Goal: Task Accomplishment & Management: Manage account settings

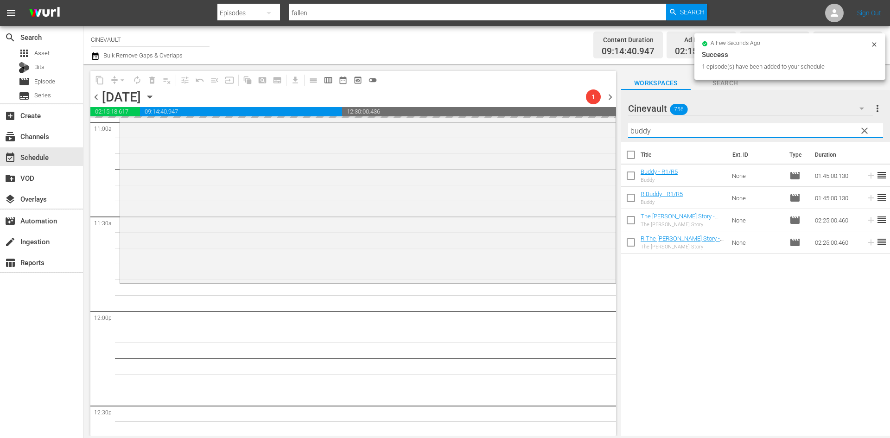
scroll to position [2048, 0]
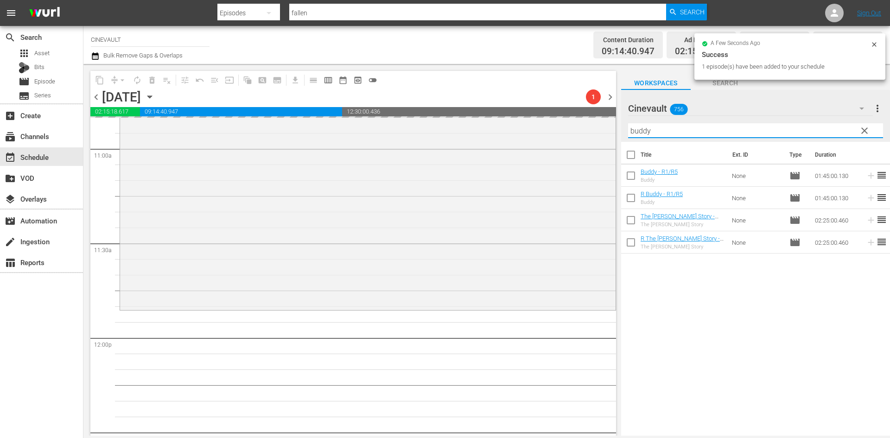
click at [473, 124] on div "content_copy compress arrow_drop_down autorenew_outlined delete_forever_outline…" at bounding box center [486, 250] width 807 height 372
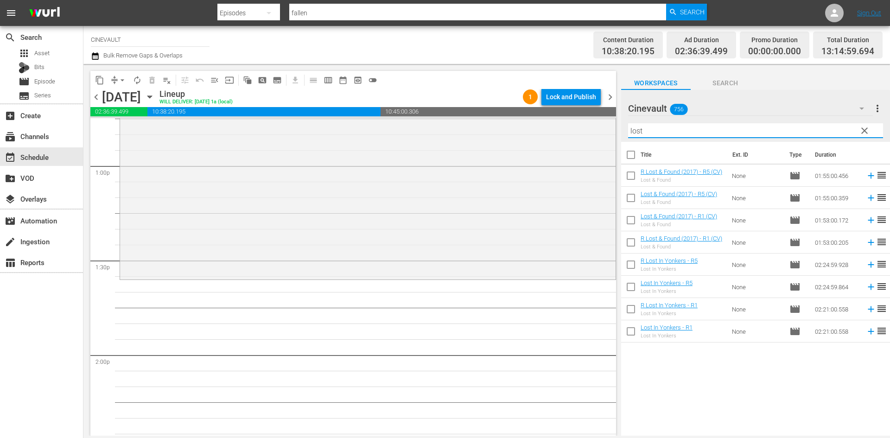
scroll to position [2419, 0]
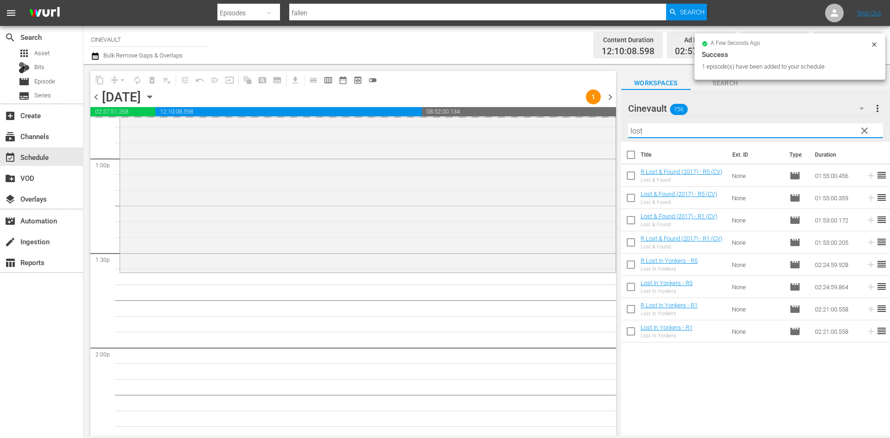
click at [555, 131] on div "content_copy compress arrow_drop_down autorenew_outlined delete_forever_outline…" at bounding box center [486, 250] width 807 height 372
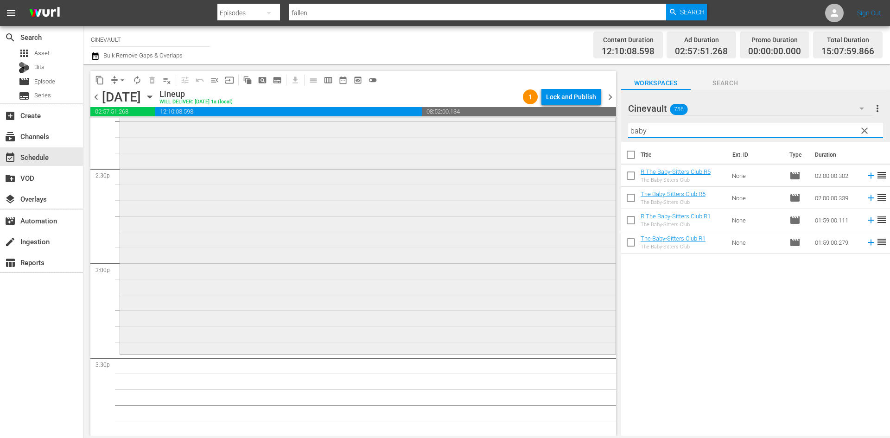
scroll to position [2697, 0]
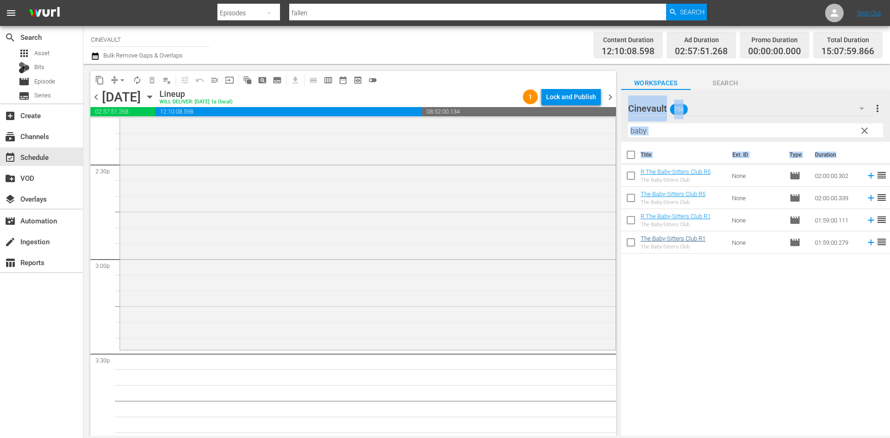
drag, startPoint x: 712, startPoint y: 255, endPoint x: 701, endPoint y: 236, distance: 21.9
click at [617, 248] on div "content_copy compress arrow_drop_down autorenew_outlined delete_forever_outline…" at bounding box center [486, 250] width 807 height 372
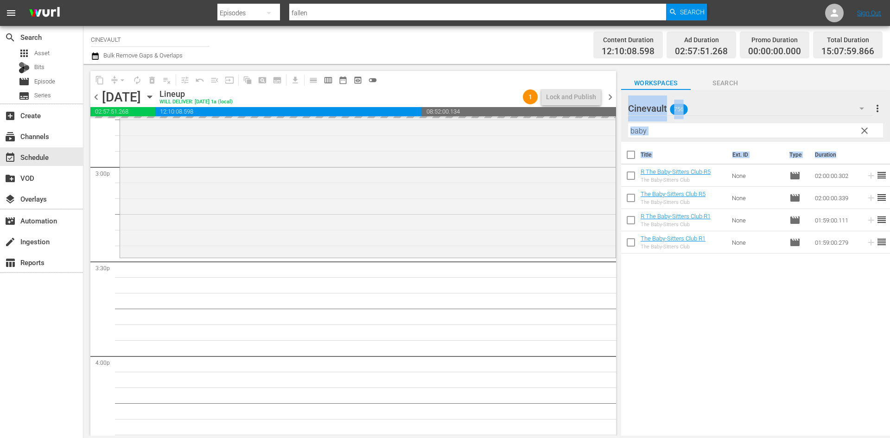
scroll to position [2790, 0]
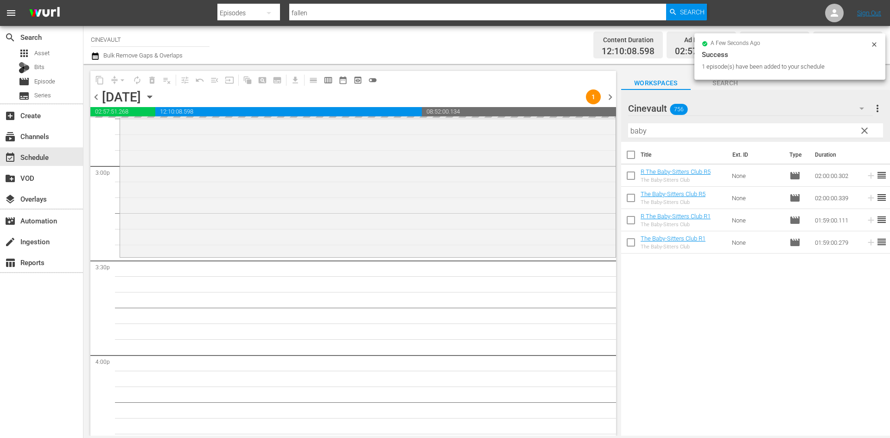
click at [822, 344] on div "Title Ext. ID Type Duration R The Baby-Sitters Club R5 The Baby-Sitters Club No…" at bounding box center [755, 289] width 269 height 295
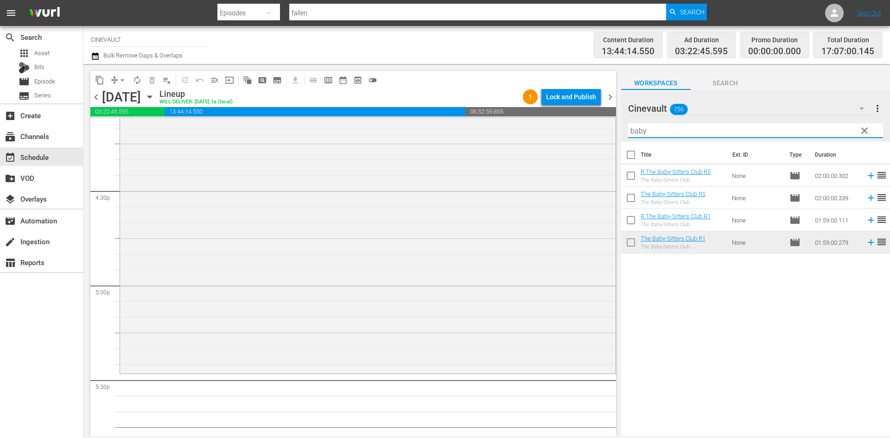
drag, startPoint x: 715, startPoint y: 127, endPoint x: 458, endPoint y: 115, distance: 257.6
click at [458, 115] on div "content_copy compress arrow_drop_down autorenew_outlined delete_forever_outline…" at bounding box center [486, 250] width 807 height 372
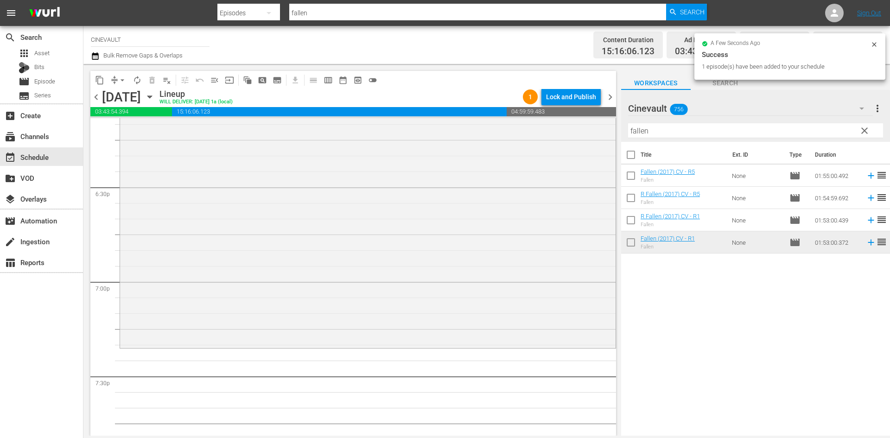
scroll to position [3476, 0]
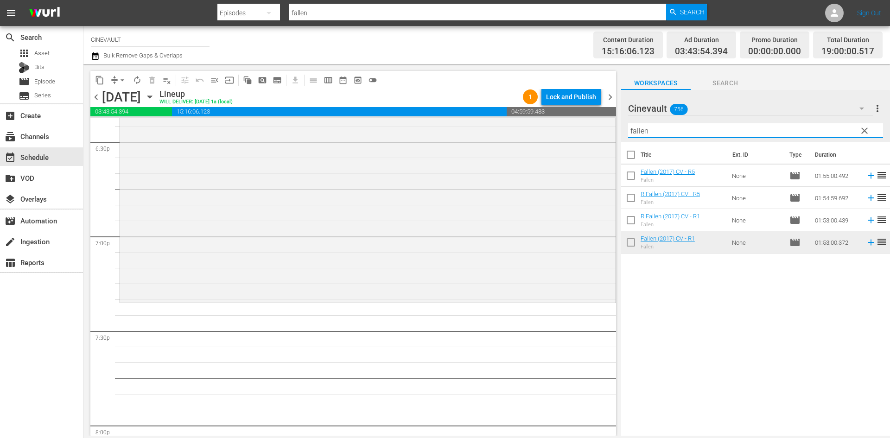
drag, startPoint x: 687, startPoint y: 136, endPoint x: 524, endPoint y: 115, distance: 164.1
click at [524, 115] on div "content_copy compress arrow_drop_down autorenew_outlined delete_forever_outline…" at bounding box center [486, 250] width 807 height 372
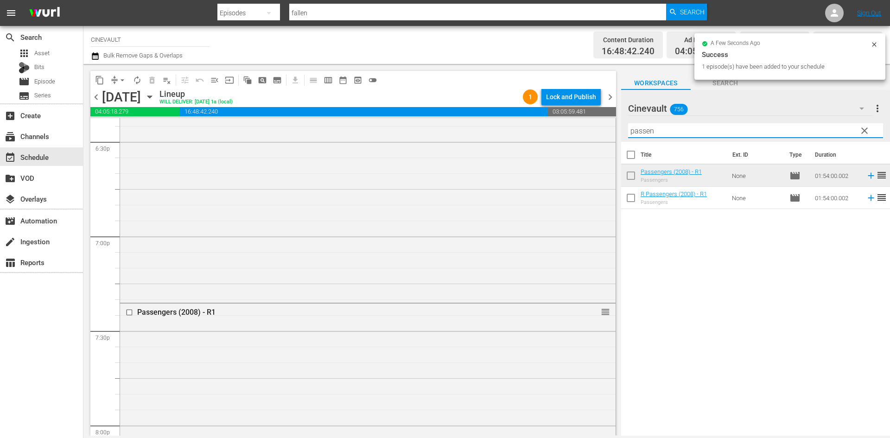
drag, startPoint x: 689, startPoint y: 131, endPoint x: 613, endPoint y: 123, distance: 76.4
click at [613, 123] on div "content_copy compress arrow_drop_down autorenew_outlined delete_forever_outline…" at bounding box center [486, 250] width 807 height 372
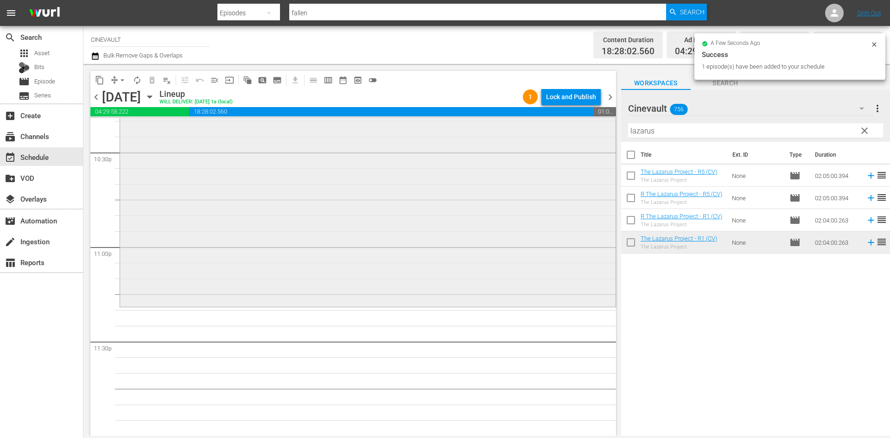
scroll to position [4223, 0]
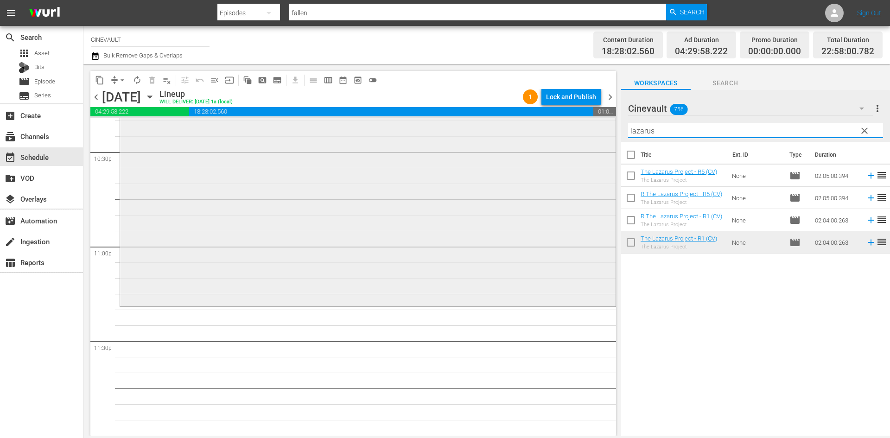
drag, startPoint x: 691, startPoint y: 128, endPoint x: 487, endPoint y: 120, distance: 203.7
click at [487, 120] on div "content_copy compress arrow_drop_down autorenew_outlined delete_forever_outline…" at bounding box center [486, 250] width 807 height 372
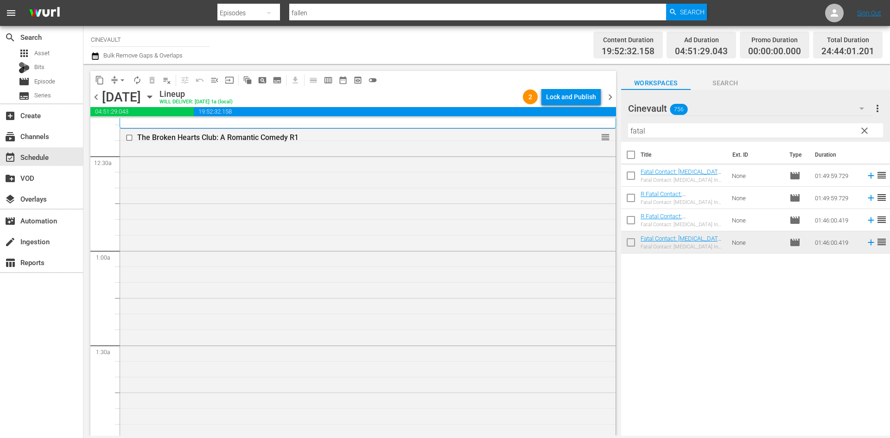
scroll to position [0, 0]
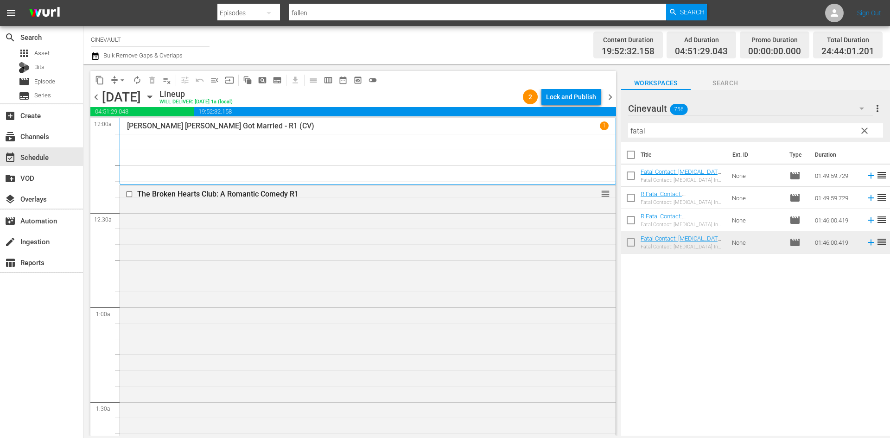
click at [99, 96] on span "chevron_left" at bounding box center [96, 97] width 12 height 12
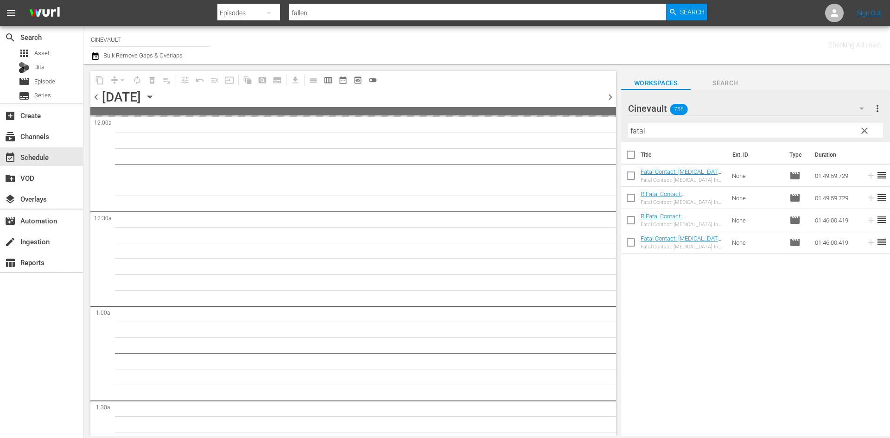
click at [99, 96] on span "chevron_left" at bounding box center [96, 97] width 12 height 12
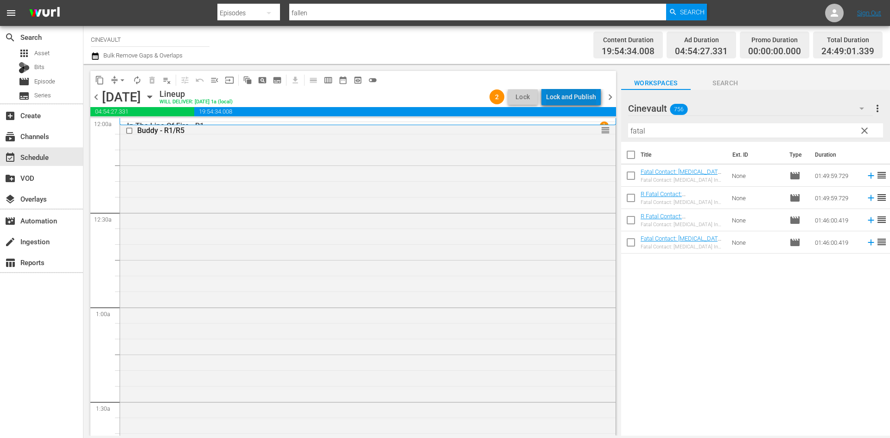
click at [590, 98] on div "Lock and Publish" at bounding box center [571, 97] width 50 height 17
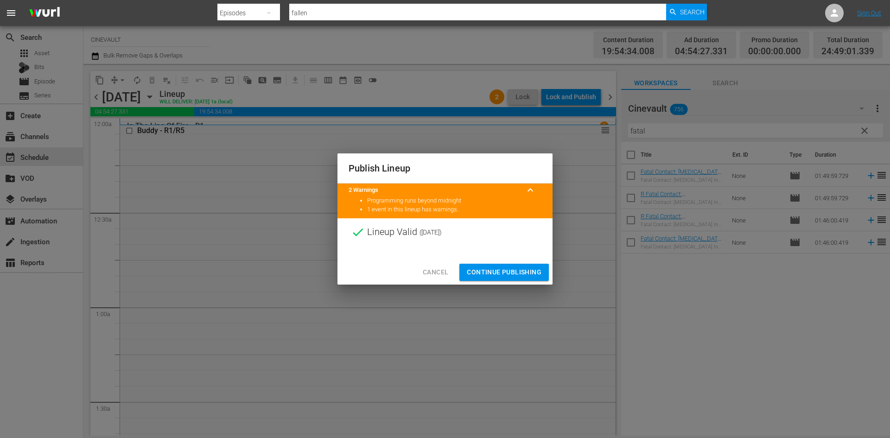
click at [537, 272] on span "Continue Publishing" at bounding box center [504, 273] width 75 height 12
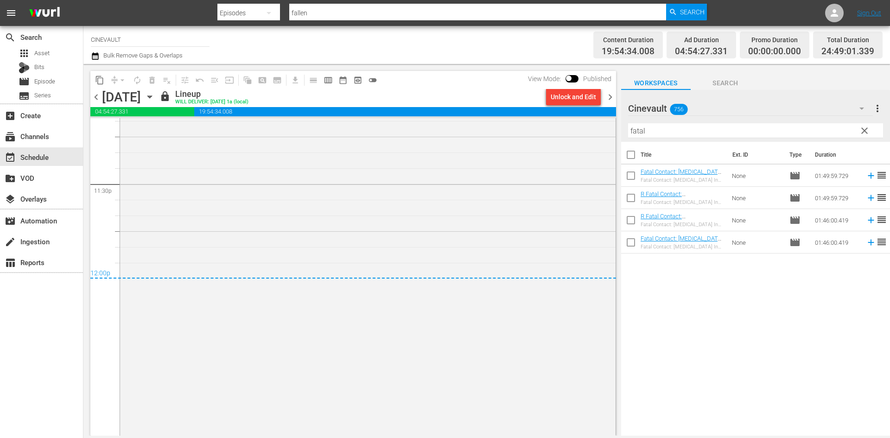
scroll to position [4380, 0]
click at [613, 99] on span "chevron_right" at bounding box center [611, 97] width 12 height 12
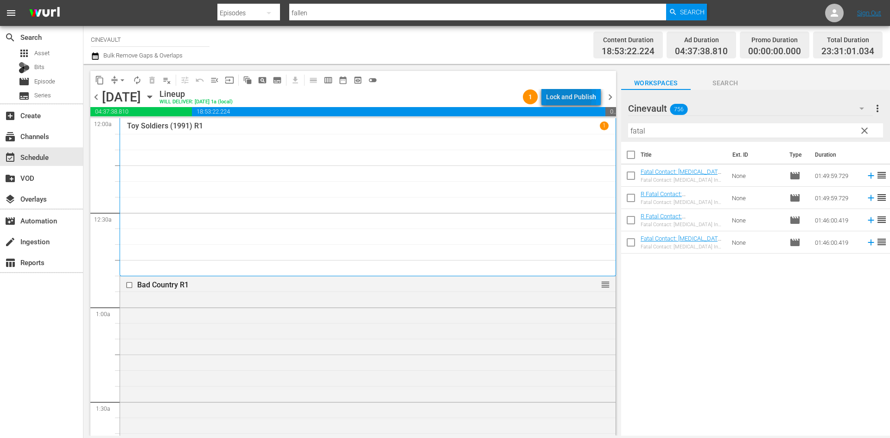
click at [555, 96] on div "Lock and Publish" at bounding box center [571, 97] width 50 height 17
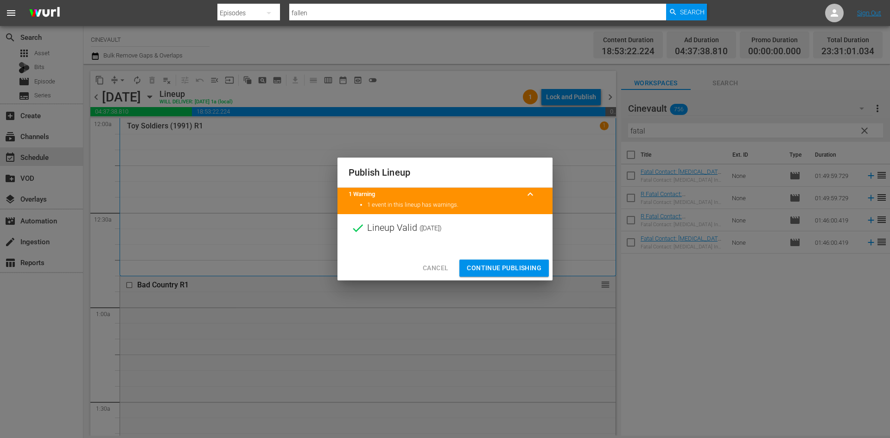
click at [530, 272] on span "Continue Publishing" at bounding box center [504, 268] width 75 height 12
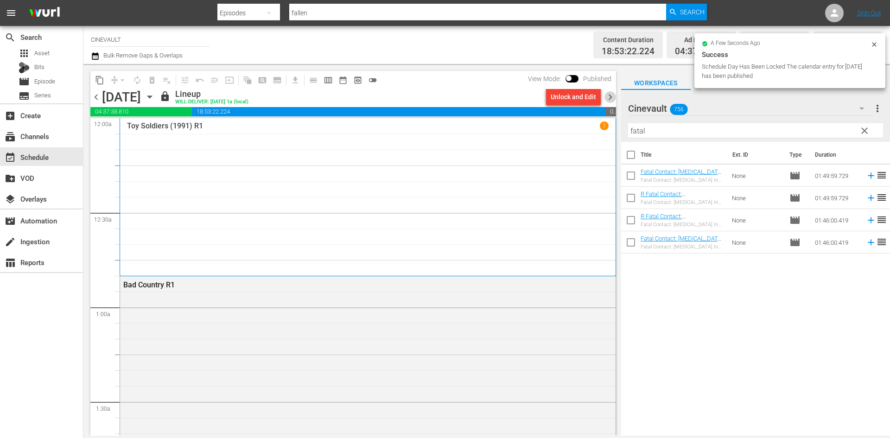
click at [606, 97] on span "chevron_right" at bounding box center [611, 97] width 12 height 12
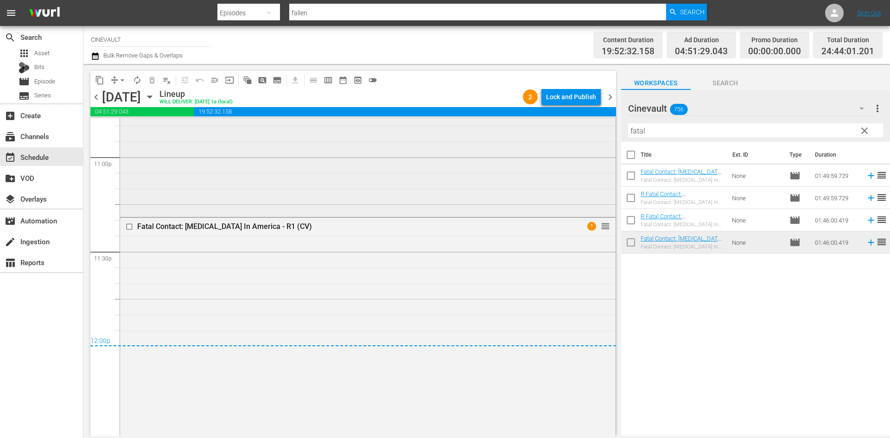
scroll to position [4428, 0]
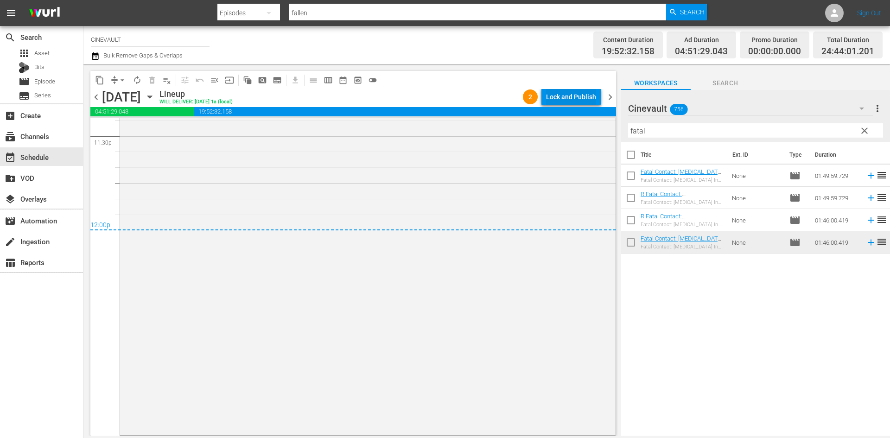
click at [555, 102] on div "Lock and Publish" at bounding box center [571, 97] width 50 height 17
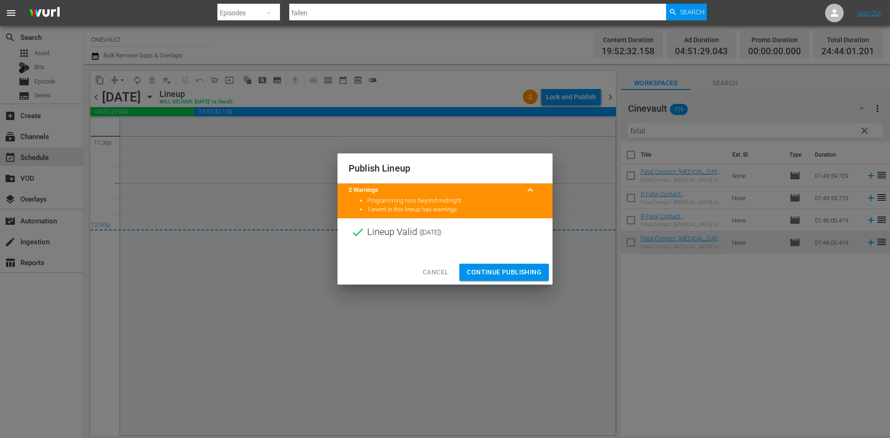
click at [523, 257] on div at bounding box center [445, 253] width 215 height 14
click at [522, 269] on span "Continue Publishing" at bounding box center [504, 273] width 75 height 12
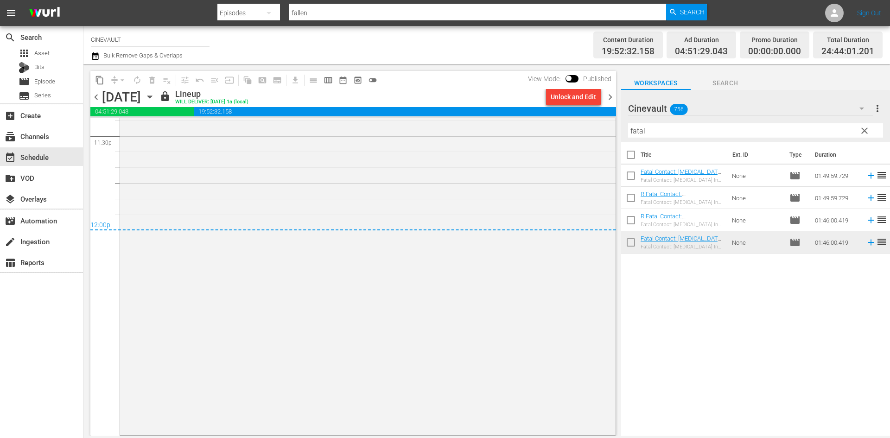
click at [609, 100] on span "chevron_right" at bounding box center [611, 97] width 12 height 12
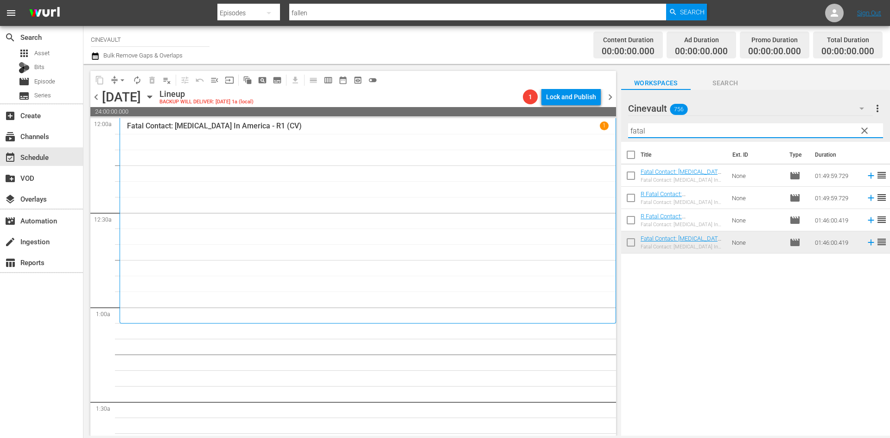
drag, startPoint x: 699, startPoint y: 124, endPoint x: 544, endPoint y: 124, distance: 154.9
click at [544, 124] on div "content_copy compress arrow_drop_down autorenew_outlined delete_forever_outline…" at bounding box center [486, 250] width 807 height 372
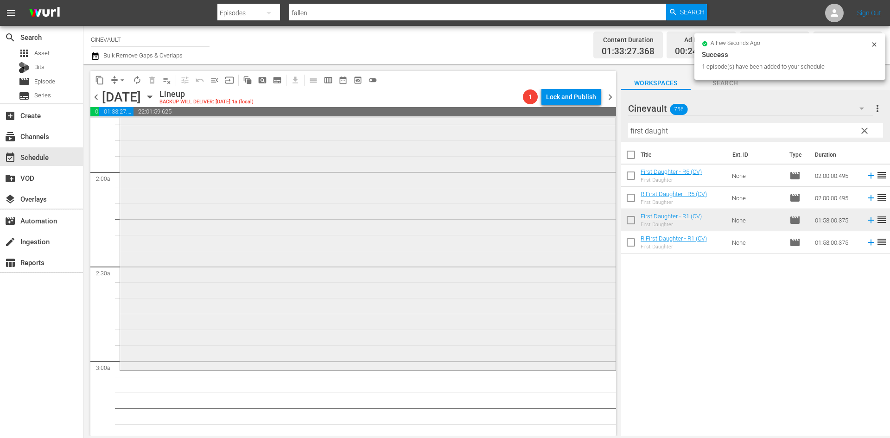
scroll to position [417, 0]
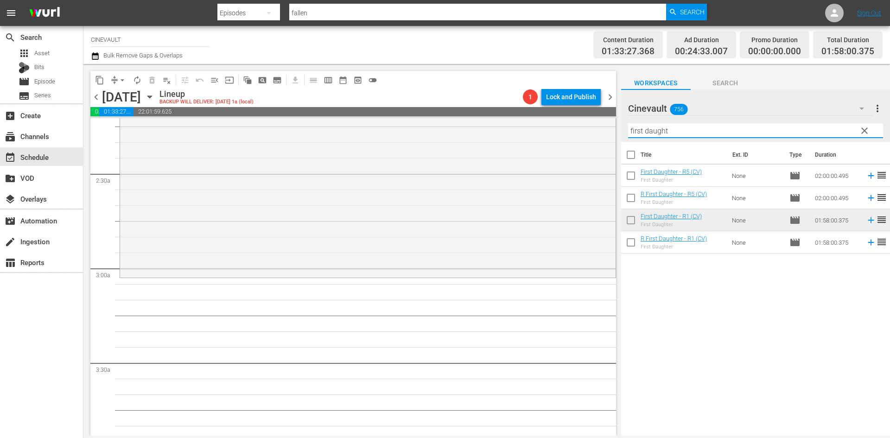
drag, startPoint x: 715, startPoint y: 125, endPoint x: 642, endPoint y: 133, distance: 73.2
click at [642, 133] on input "first daught" at bounding box center [755, 130] width 255 height 15
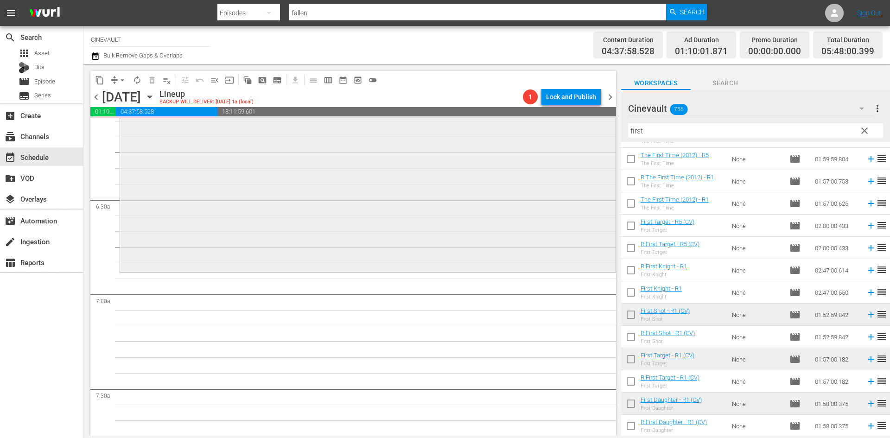
scroll to position [1159, 0]
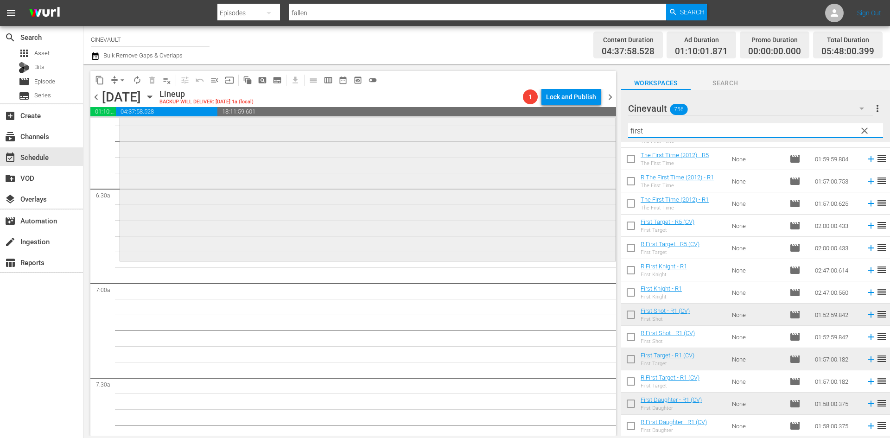
drag, startPoint x: 660, startPoint y: 129, endPoint x: 443, endPoint y: 139, distance: 217.2
click at [443, 139] on div "content_copy compress arrow_drop_down autorenew_outlined delete_forever_outline…" at bounding box center [486, 250] width 807 height 372
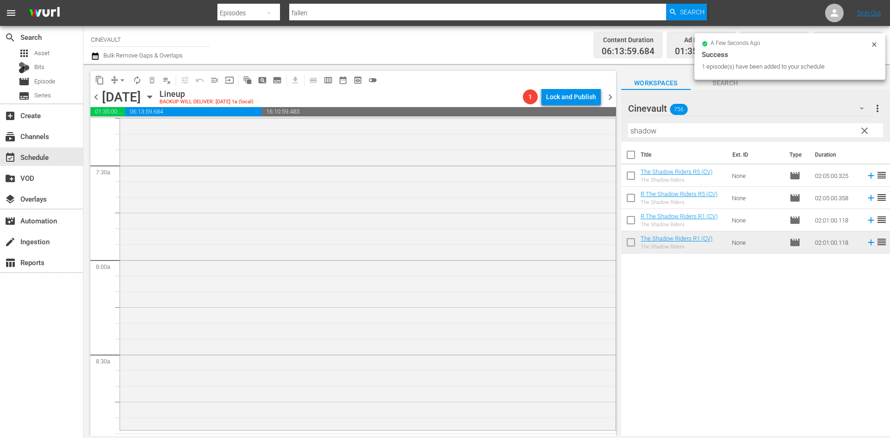
scroll to position [1437, 0]
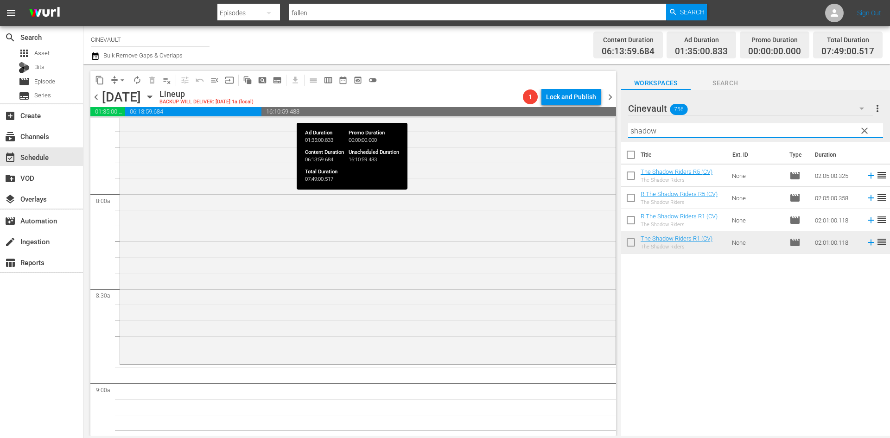
drag, startPoint x: 694, startPoint y: 131, endPoint x: 560, endPoint y: 110, distance: 135.2
click at [560, 110] on div "content_copy compress arrow_drop_down autorenew_outlined delete_forever_outline…" at bounding box center [486, 250] width 807 height 372
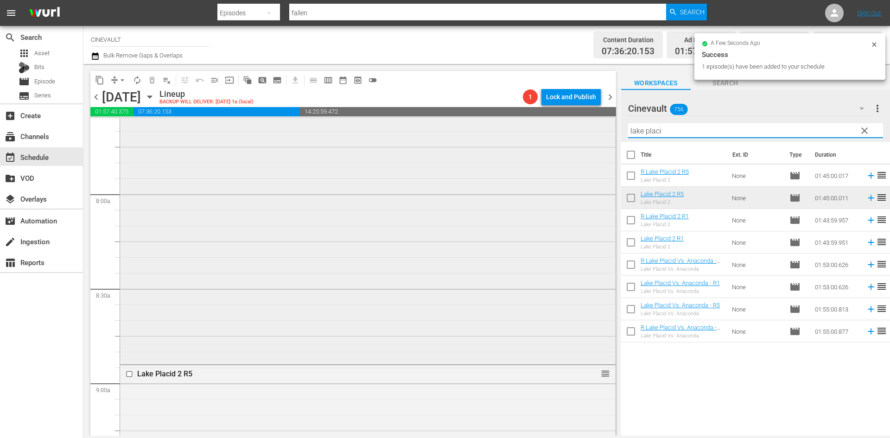
drag, startPoint x: 676, startPoint y: 131, endPoint x: 606, endPoint y: 131, distance: 69.6
click at [606, 131] on div "content_copy compress arrow_drop_down autorenew_outlined delete_forever_outline…" at bounding box center [486, 250] width 807 height 372
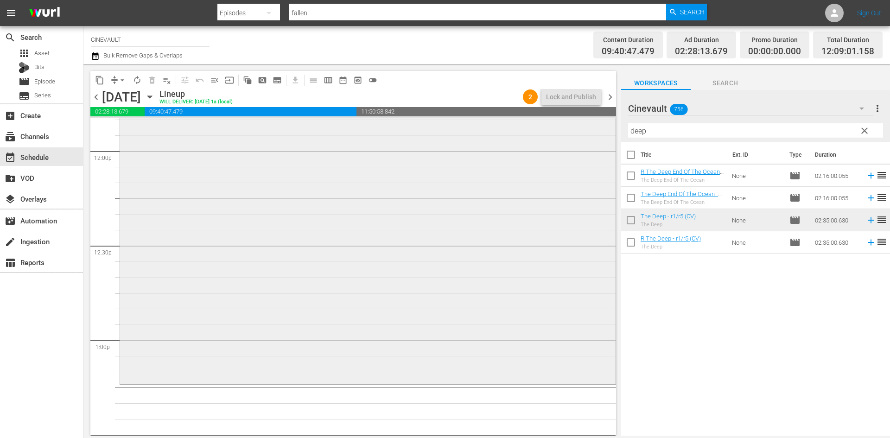
scroll to position [2318, 0]
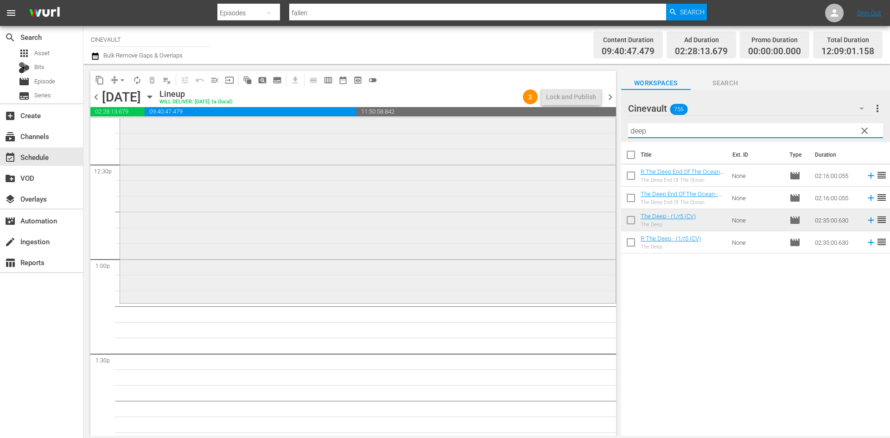
drag, startPoint x: 662, startPoint y: 125, endPoint x: 543, endPoint y: 132, distance: 119.4
click at [543, 132] on div "content_copy compress arrow_drop_down autorenew_outlined delete_forever_outline…" at bounding box center [486, 250] width 807 height 372
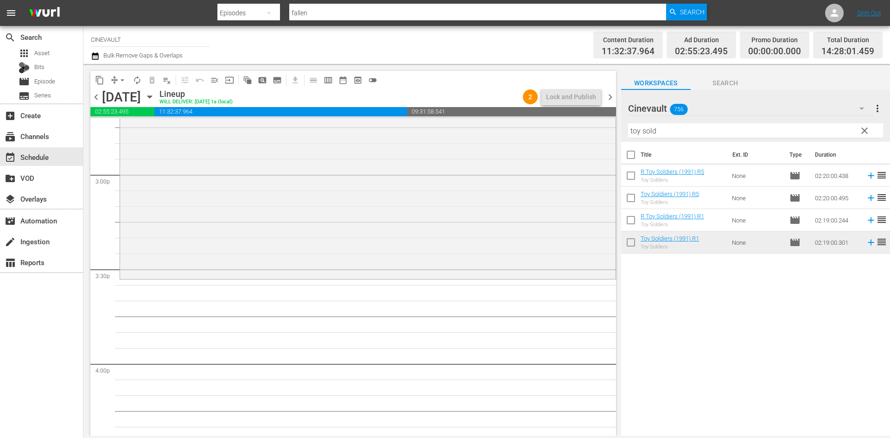
scroll to position [2782, 0]
drag, startPoint x: 734, startPoint y: 134, endPoint x: 568, endPoint y: 124, distance: 166.3
click at [568, 124] on div "content_copy compress arrow_drop_down autorenew_outlined delete_forever_outline…" at bounding box center [486, 250] width 807 height 372
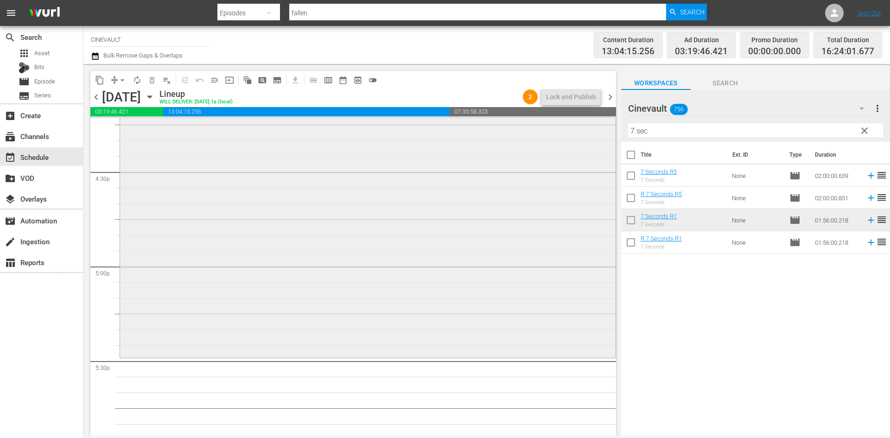
scroll to position [3153, 0]
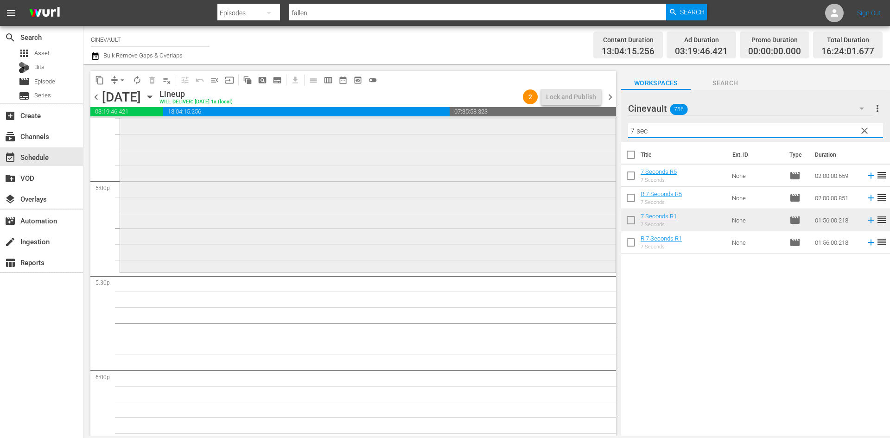
drag, startPoint x: 691, startPoint y: 133, endPoint x: 602, endPoint y: 136, distance: 89.1
click at [602, 136] on div "content_copy compress arrow_drop_down autorenew_outlined delete_forever_outline…" at bounding box center [486, 250] width 807 height 372
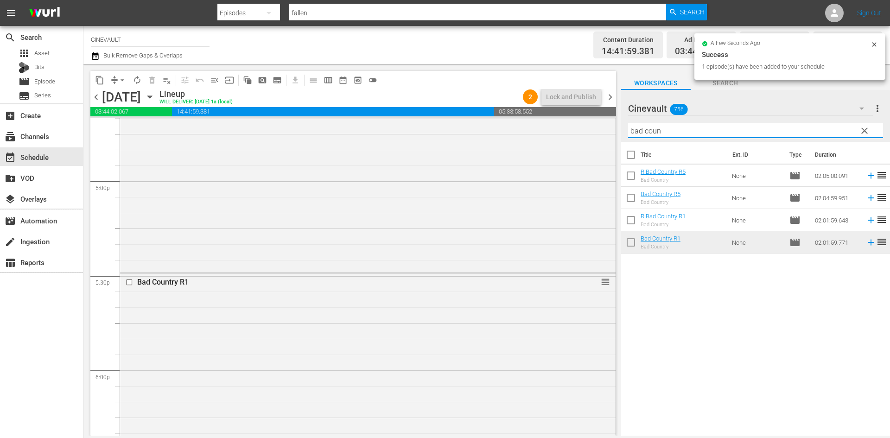
click at [596, 138] on div "content_copy compress arrow_drop_down autorenew_outlined delete_forever_outline…" at bounding box center [486, 250] width 807 height 372
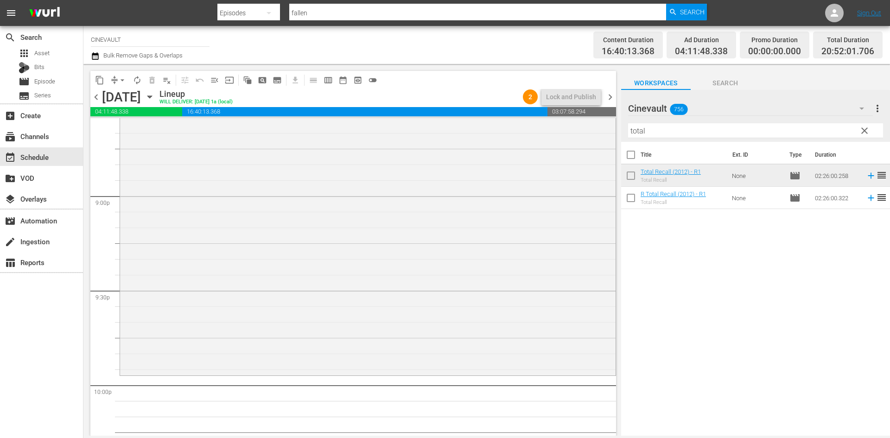
scroll to position [4080, 0]
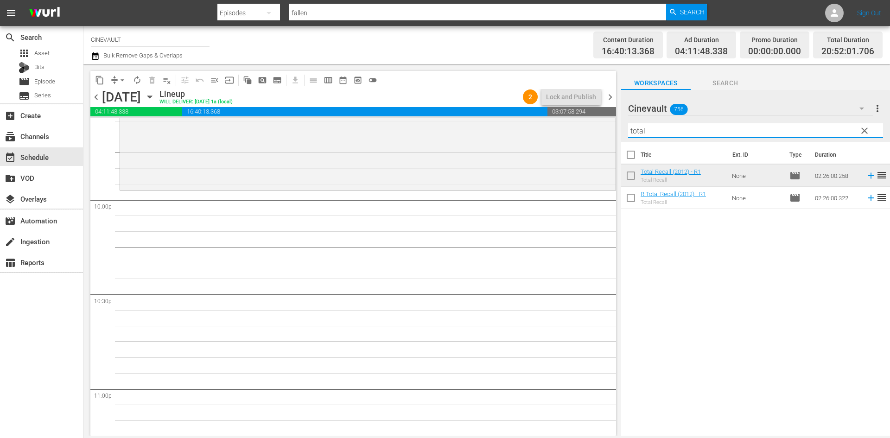
drag, startPoint x: 666, startPoint y: 136, endPoint x: 468, endPoint y: 85, distance: 204.3
click at [468, 85] on div "content_copy compress arrow_drop_down autorenew_outlined delete_forever_outline…" at bounding box center [486, 250] width 807 height 372
type input "f"
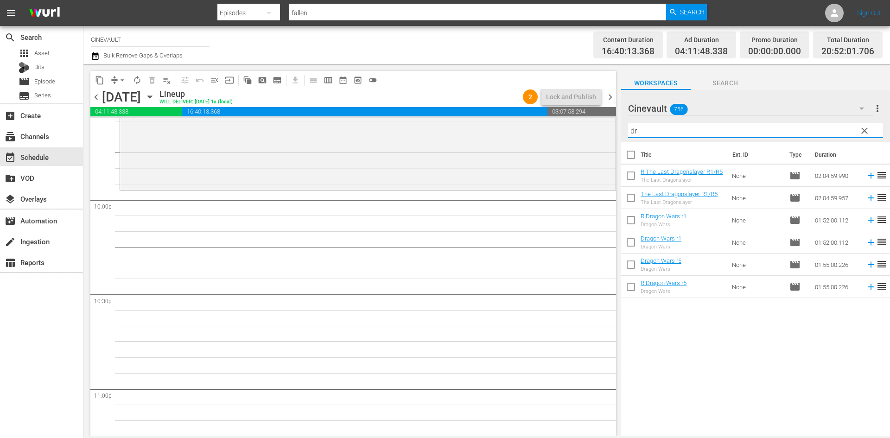
type input "d"
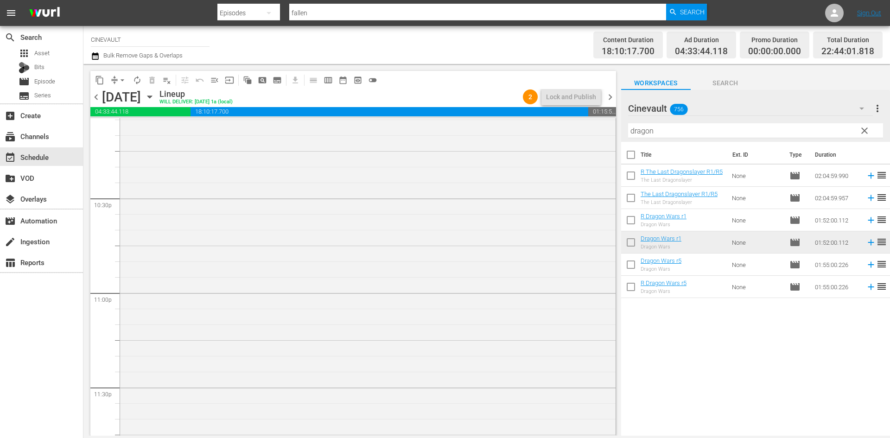
scroll to position [4223, 0]
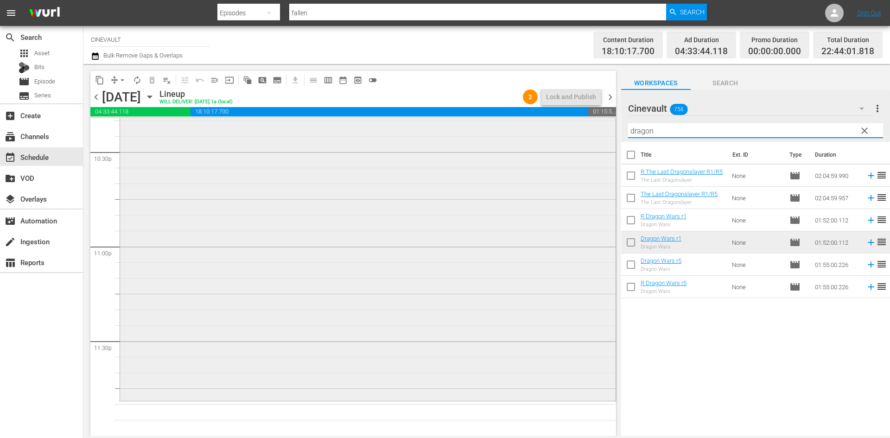
drag, startPoint x: 715, startPoint y: 138, endPoint x: 470, endPoint y: 131, distance: 244.5
click at [470, 131] on div "content_copy compress arrow_drop_down autorenew_outlined delete_forever_outline…" at bounding box center [486, 250] width 807 height 372
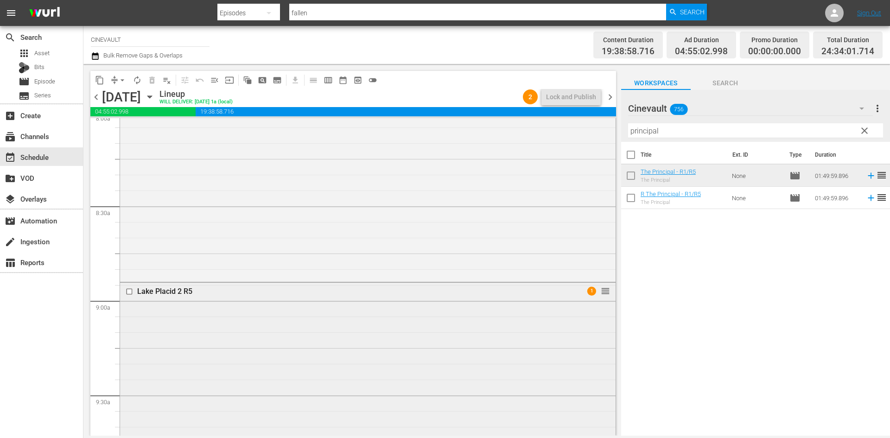
scroll to position [1533, 0]
click at [140, 282] on div "Lake Placid 2 R5" at bounding box center [350, 278] width 427 height 9
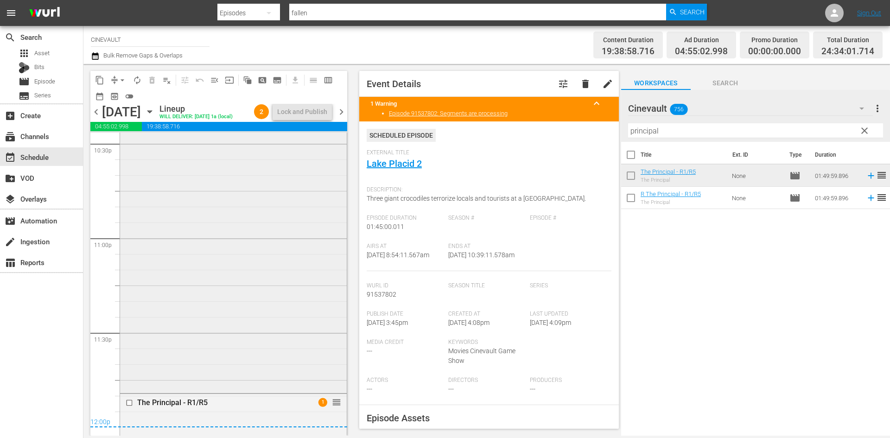
scroll to position [4195, 0]
click at [237, 324] on div "Dragon Wars r1 reorder" at bounding box center [233, 266] width 227 height 351
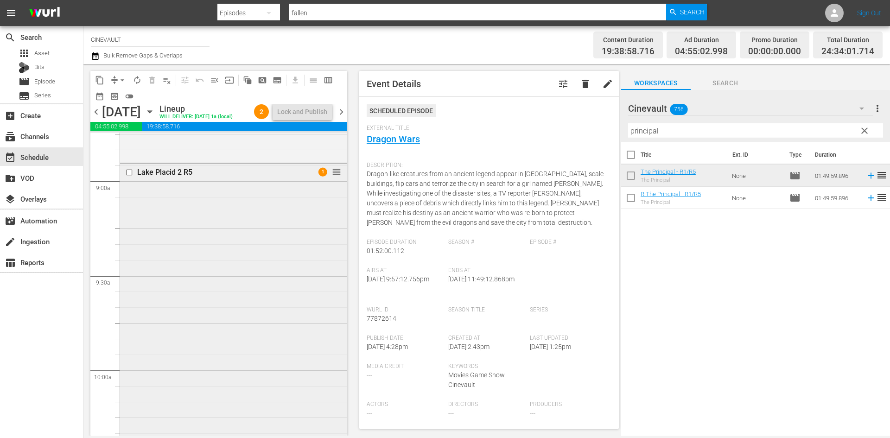
scroll to position [1552, 0]
click at [172, 283] on div "Lake Placid 2 R5 1 reorder" at bounding box center [233, 275] width 227 height 18
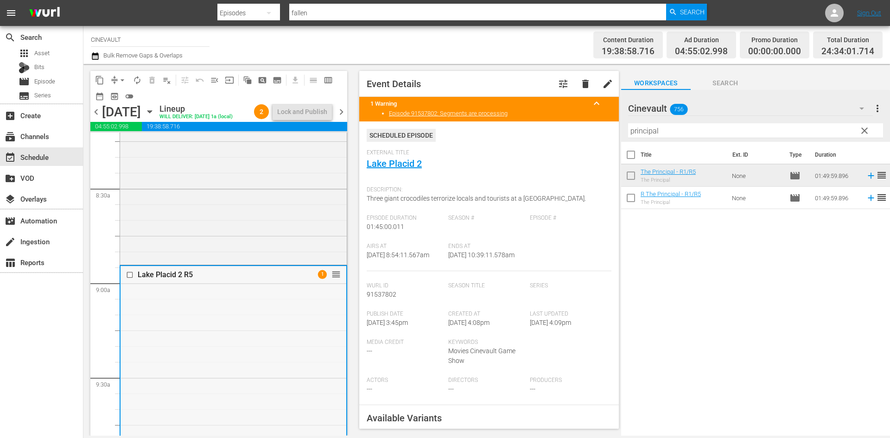
click at [129, 279] on input "checkbox" at bounding box center [131, 275] width 10 height 8
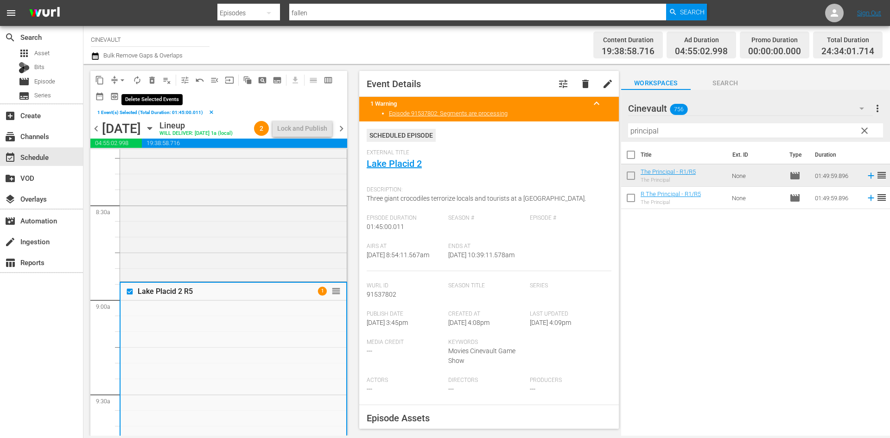
click at [152, 83] on span "delete_forever_outlined" at bounding box center [151, 80] width 9 height 9
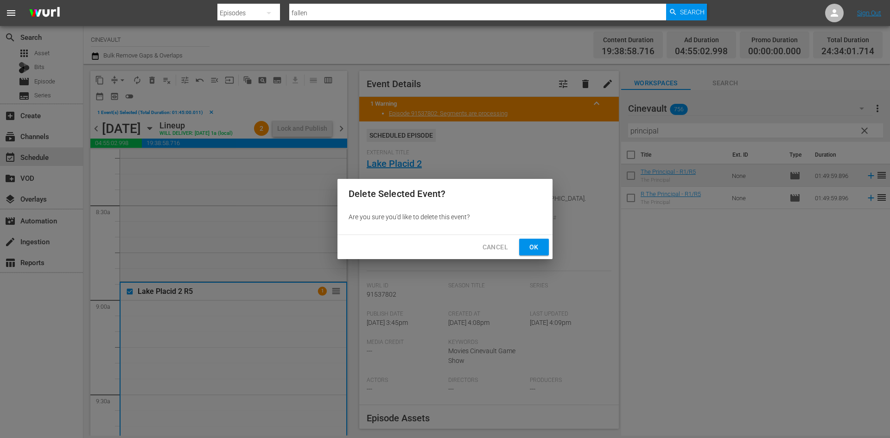
click at [535, 245] on span "Ok" at bounding box center [534, 248] width 15 height 12
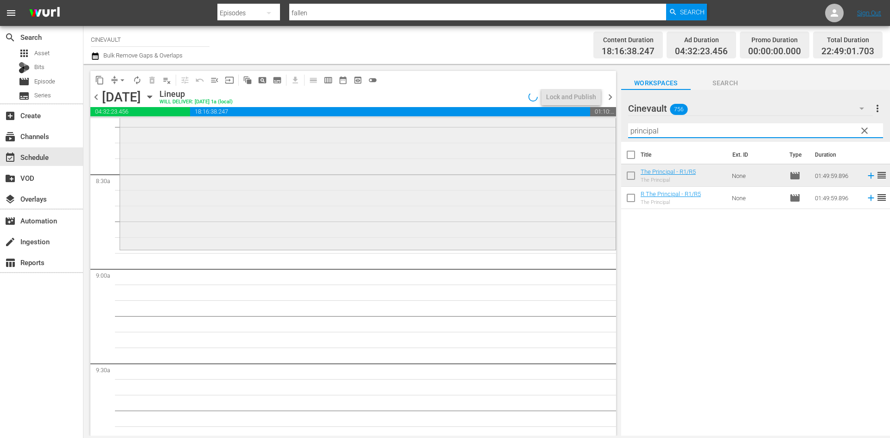
drag, startPoint x: 717, startPoint y: 132, endPoint x: 592, endPoint y: 133, distance: 125.2
click at [592, 133] on div "content_copy compress arrow_drop_down autorenew_outlined delete_forever_outline…" at bounding box center [486, 250] width 807 height 372
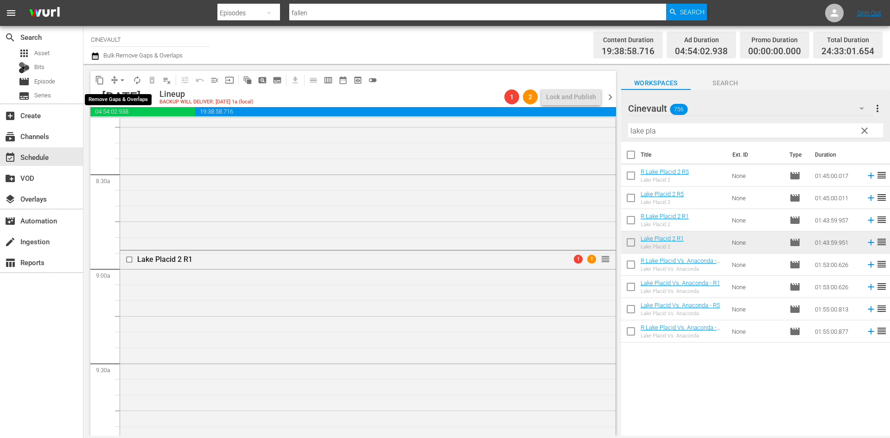
click at [123, 78] on span "arrow_drop_down" at bounding box center [122, 80] width 9 height 9
click at [125, 130] on li "Align to End of Previous Day" at bounding box center [122, 129] width 97 height 15
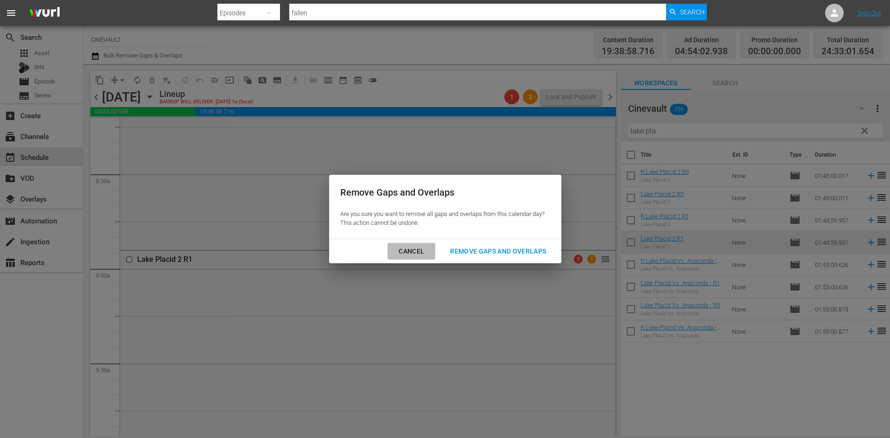
click at [398, 259] on button "Cancel" at bounding box center [412, 251] width 48 height 17
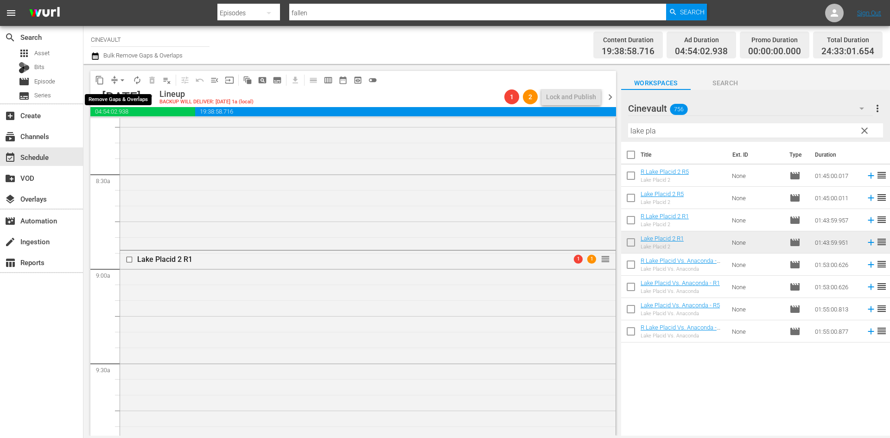
click at [123, 83] on span "arrow_drop_down" at bounding box center [122, 80] width 9 height 9
click at [111, 128] on li "Align to End of Previous Day" at bounding box center [122, 129] width 97 height 15
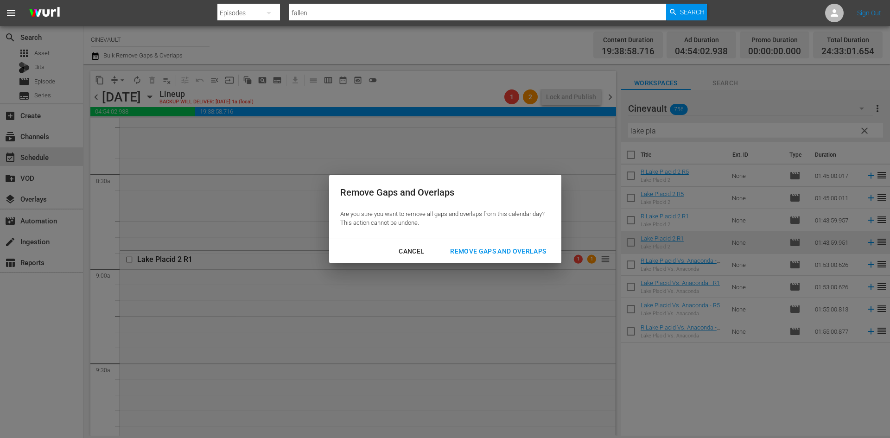
click at [513, 253] on div "Remove Gaps and Overlaps" at bounding box center [498, 252] width 111 height 12
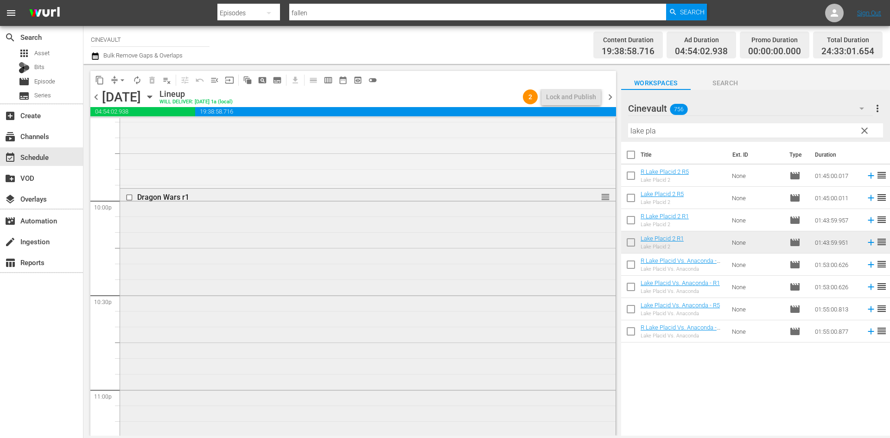
scroll to position [4149, 0]
click at [610, 96] on span "chevron_right" at bounding box center [611, 97] width 12 height 12
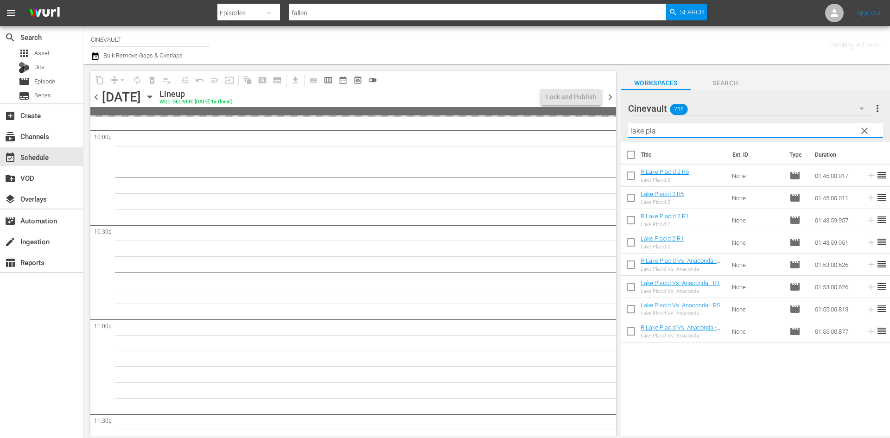
drag, startPoint x: 692, startPoint y: 125, endPoint x: 496, endPoint y: 123, distance: 196.2
click at [496, 123] on div "content_copy compress arrow_drop_down autorenew_outlined delete_forever_outline…" at bounding box center [486, 250] width 807 height 372
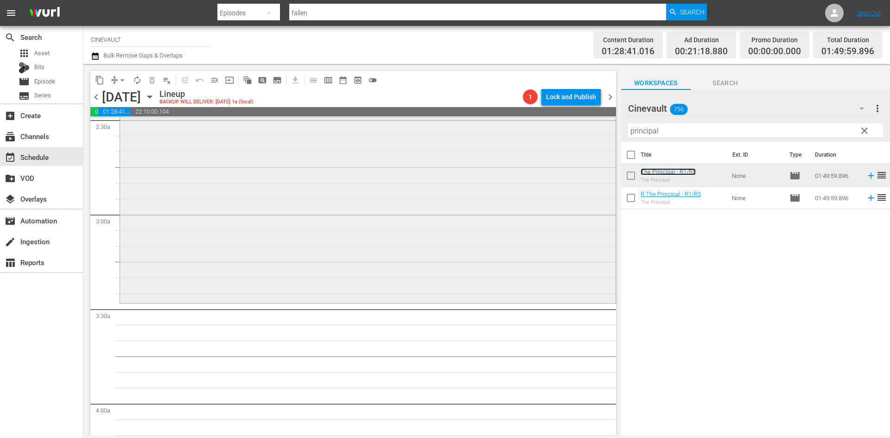
scroll to position [501, 0]
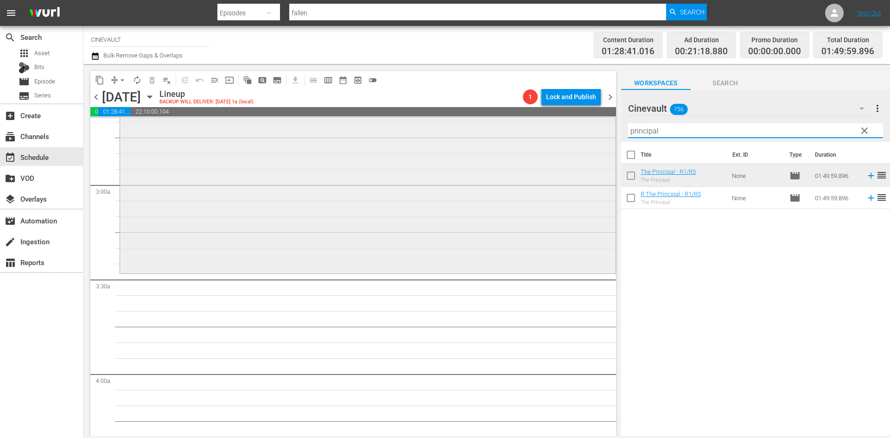
drag, startPoint x: 728, startPoint y: 127, endPoint x: 560, endPoint y: 137, distance: 168.6
click at [560, 137] on div "content_copy compress arrow_drop_down autorenew_outlined delete_forever_outline…" at bounding box center [486, 250] width 807 height 372
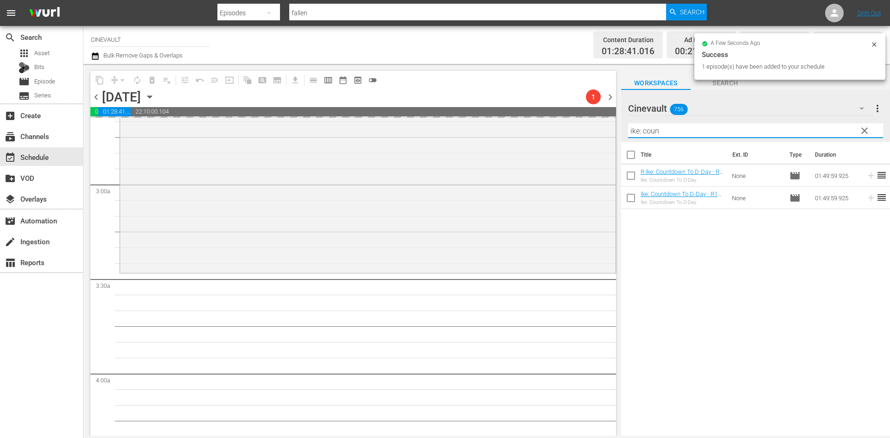
drag, startPoint x: 703, startPoint y: 133, endPoint x: 496, endPoint y: 110, distance: 208.5
click at [496, 110] on div "content_copy compress arrow_drop_down autorenew_outlined delete_forever_outline…" at bounding box center [486, 250] width 807 height 372
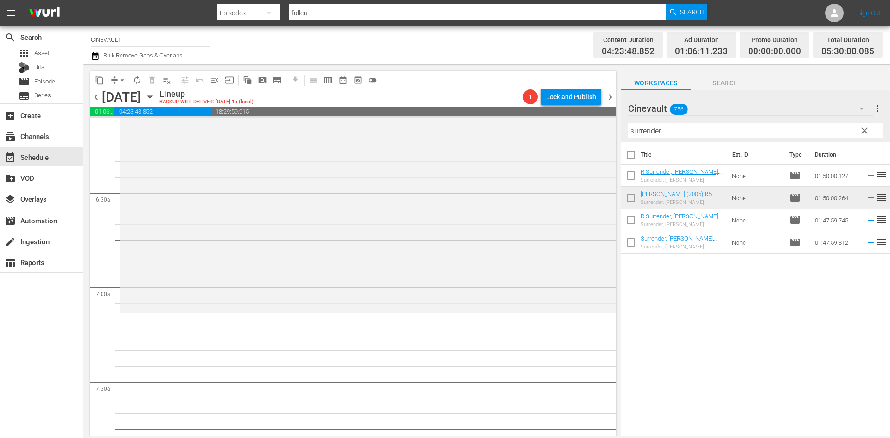
scroll to position [1243, 0]
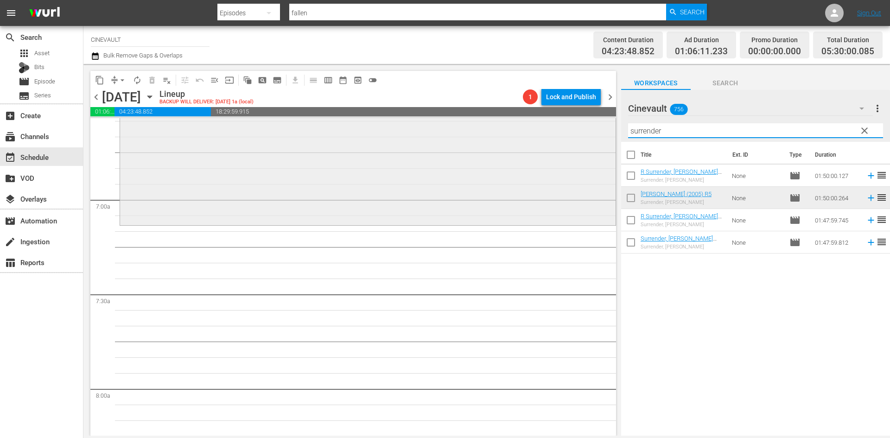
drag, startPoint x: 715, startPoint y: 134, endPoint x: 520, endPoint y: 122, distance: 195.6
click at [520, 122] on div "content_copy compress arrow_drop_down autorenew_outlined delete_forever_outline…" at bounding box center [486, 250] width 807 height 372
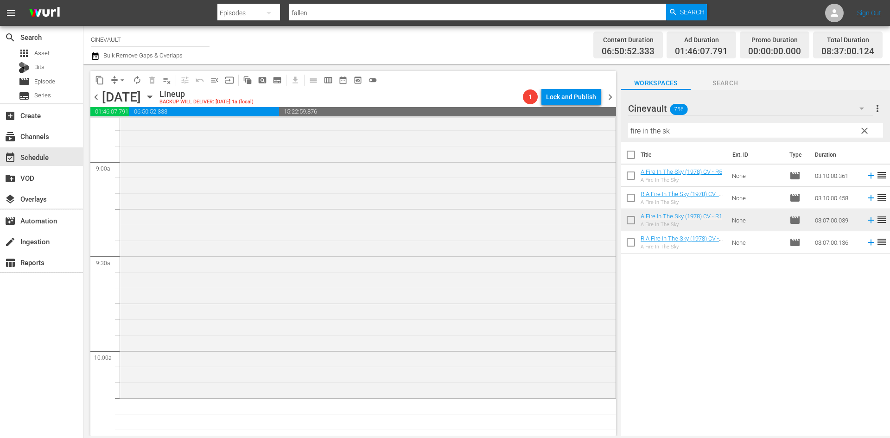
scroll to position [1660, 0]
drag, startPoint x: 702, startPoint y: 137, endPoint x: 320, endPoint y: 112, distance: 381.9
click at [320, 112] on div "content_copy compress arrow_drop_down autorenew_outlined delete_forever_outline…" at bounding box center [486, 250] width 807 height 372
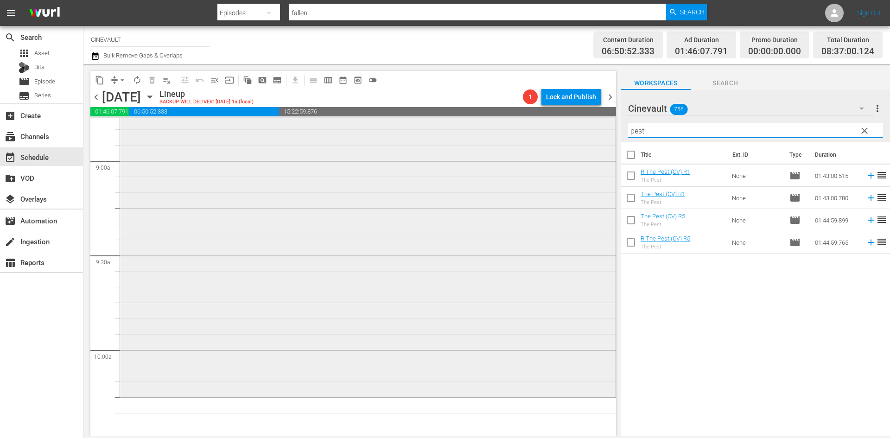
scroll to position [1845, 0]
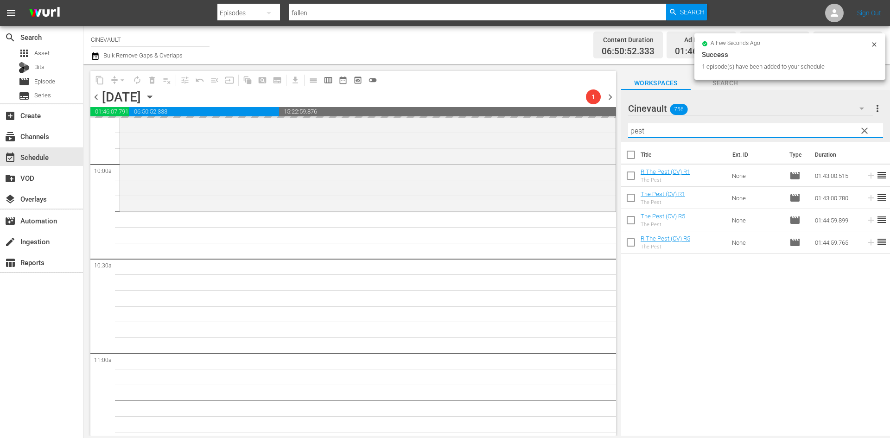
drag, startPoint x: 671, startPoint y: 129, endPoint x: 319, endPoint y: 88, distance: 354.4
click at [319, 88] on div "content_copy compress arrow_drop_down autorenew_outlined delete_forever_outline…" at bounding box center [486, 250] width 807 height 372
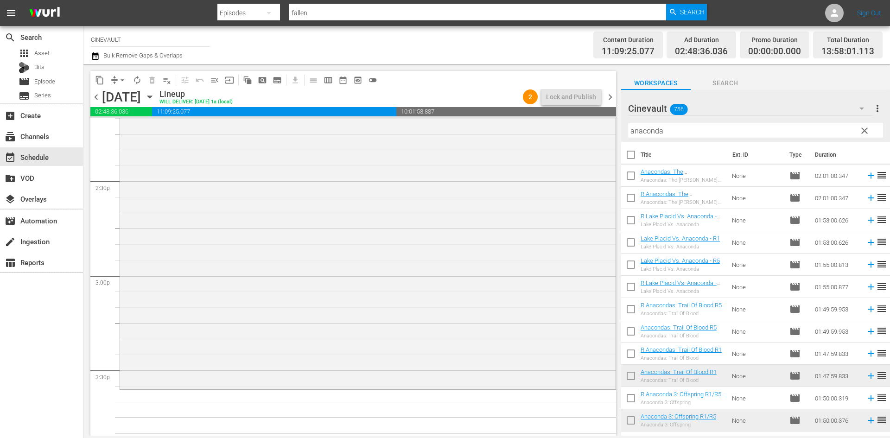
scroll to position [2912, 0]
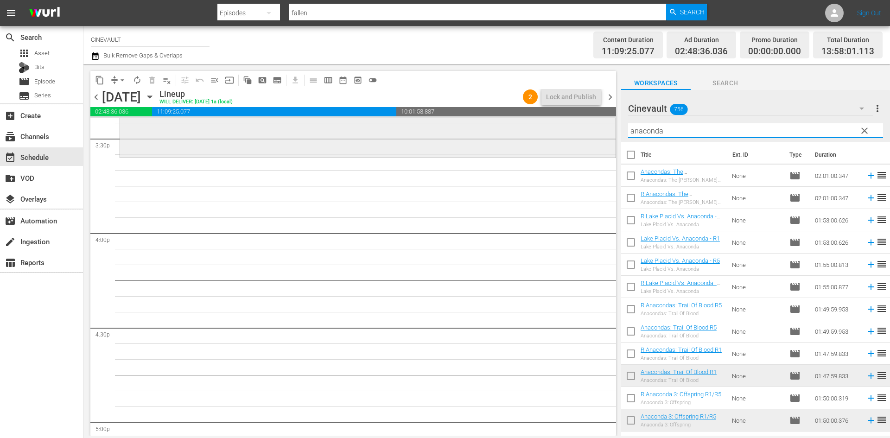
drag, startPoint x: 694, startPoint y: 126, endPoint x: 604, endPoint y: 128, distance: 90.0
click at [604, 128] on div "content_copy compress arrow_drop_down autorenew_outlined delete_forever_outline…" at bounding box center [486, 250] width 807 height 372
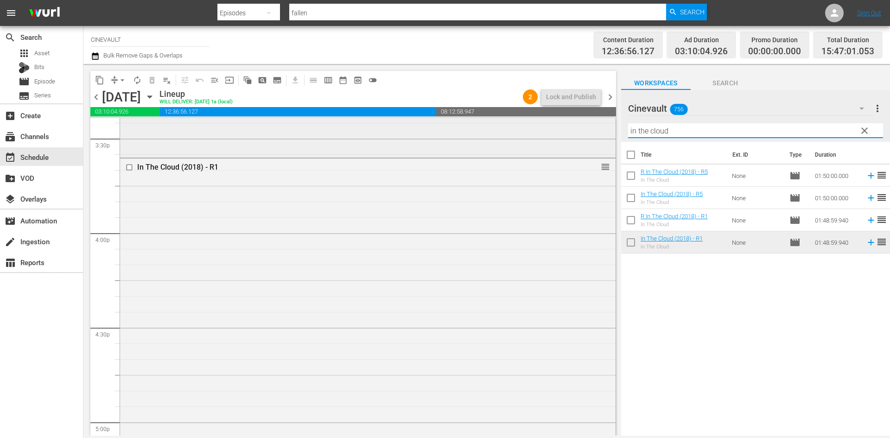
drag, startPoint x: 696, startPoint y: 134, endPoint x: 466, endPoint y: 128, distance: 230.5
click at [466, 128] on div "content_copy compress arrow_drop_down autorenew_outlined delete_forever_outline…" at bounding box center [486, 250] width 807 height 372
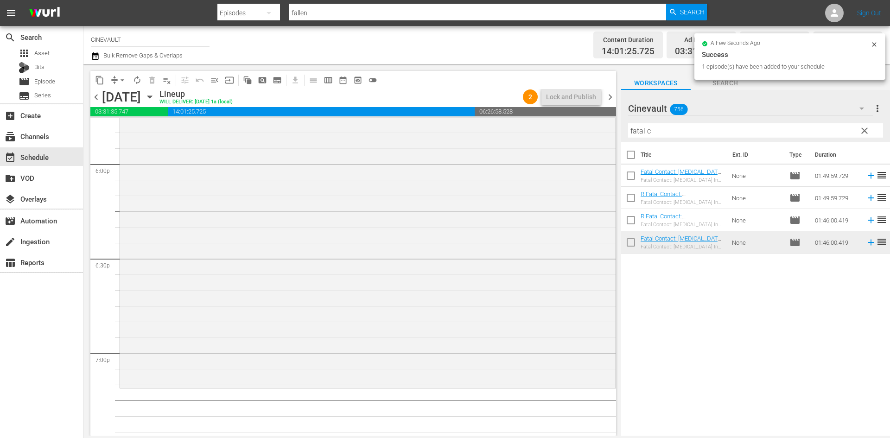
scroll to position [3422, 0]
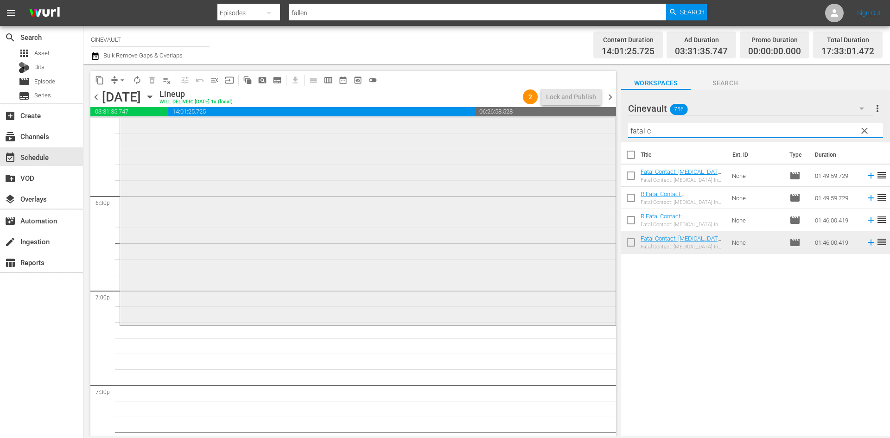
drag, startPoint x: 681, startPoint y: 130, endPoint x: 516, endPoint y: 132, distance: 164.6
click at [516, 132] on div "content_copy compress arrow_drop_down autorenew_outlined delete_forever_outline…" at bounding box center [486, 250] width 807 height 372
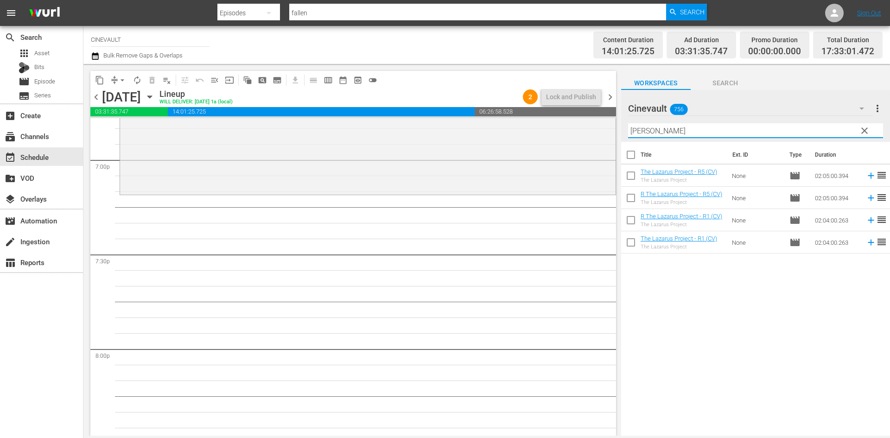
scroll to position [3561, 0]
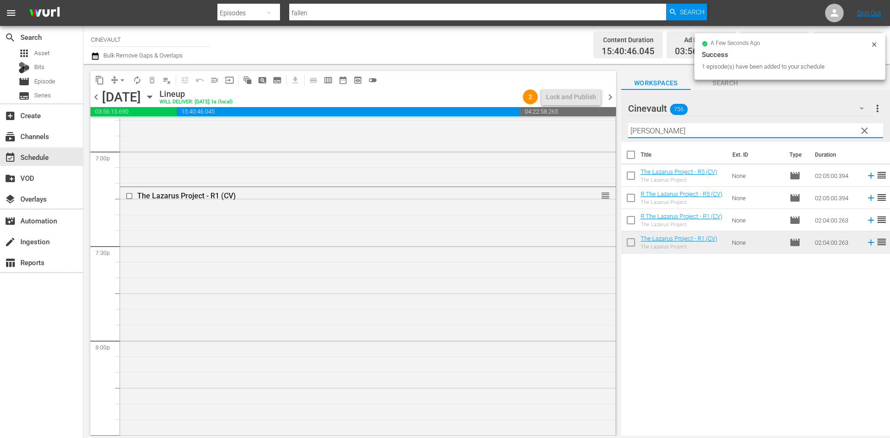
drag, startPoint x: 798, startPoint y: 127, endPoint x: 614, endPoint y: 125, distance: 183.2
click at [614, 125] on div "content_copy compress arrow_drop_down autorenew_outlined delete_forever_outline…" at bounding box center [486, 250] width 807 height 372
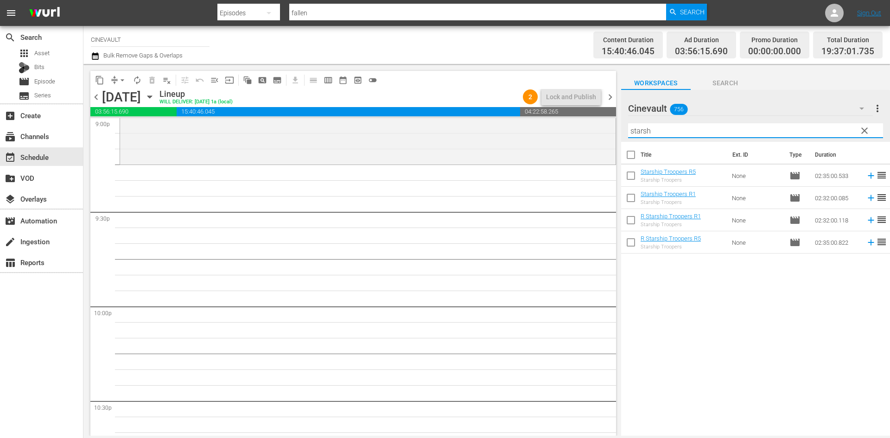
scroll to position [3978, 0]
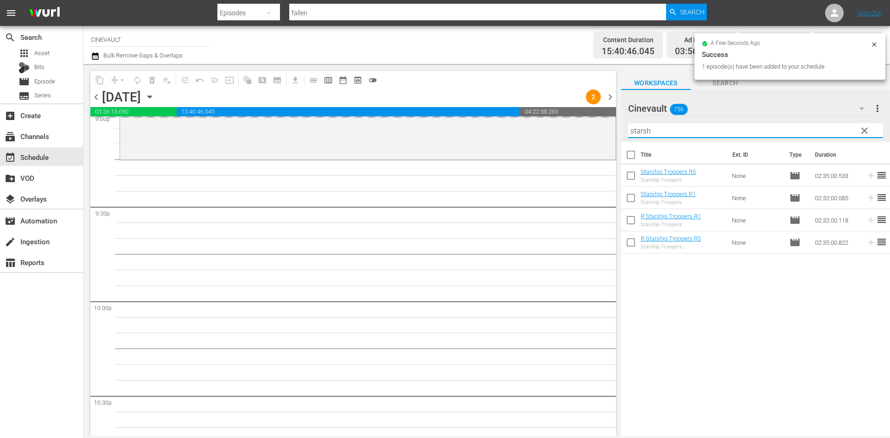
drag, startPoint x: 729, startPoint y: 128, endPoint x: 614, endPoint y: 113, distance: 115.9
click at [614, 113] on div "content_copy compress arrow_drop_down autorenew_outlined delete_forever_outline…" at bounding box center [486, 250] width 807 height 372
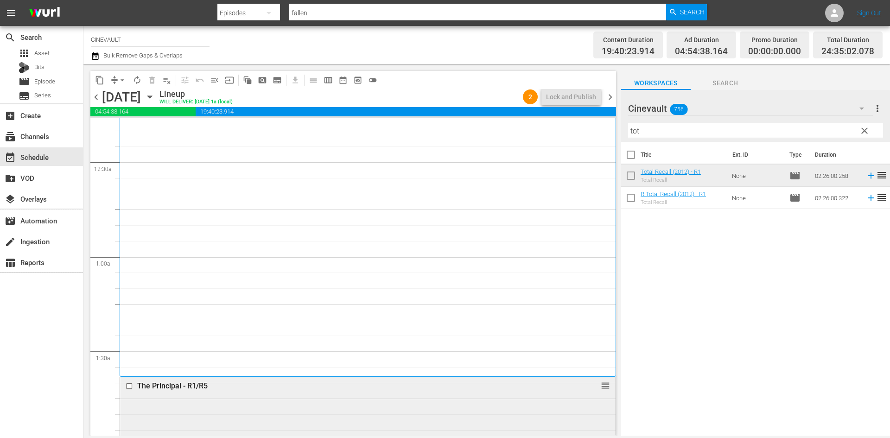
scroll to position [139, 0]
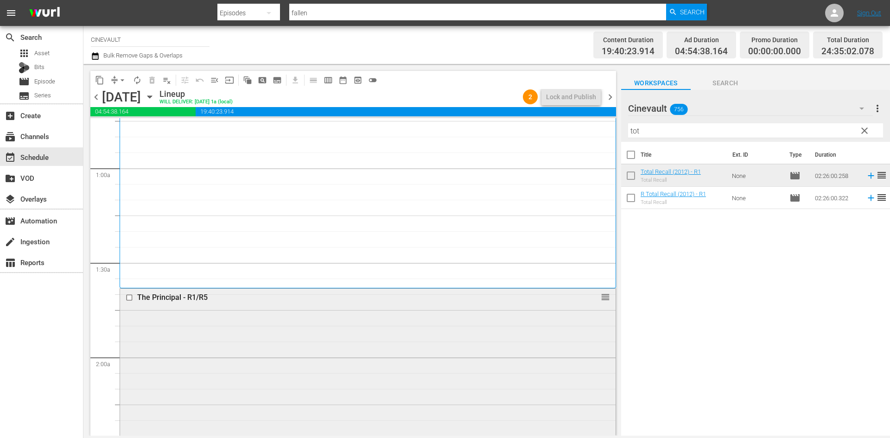
click at [128, 299] on input "checkbox" at bounding box center [131, 298] width 10 height 8
click at [156, 79] on span "delete_forever_outlined" at bounding box center [151, 80] width 9 height 9
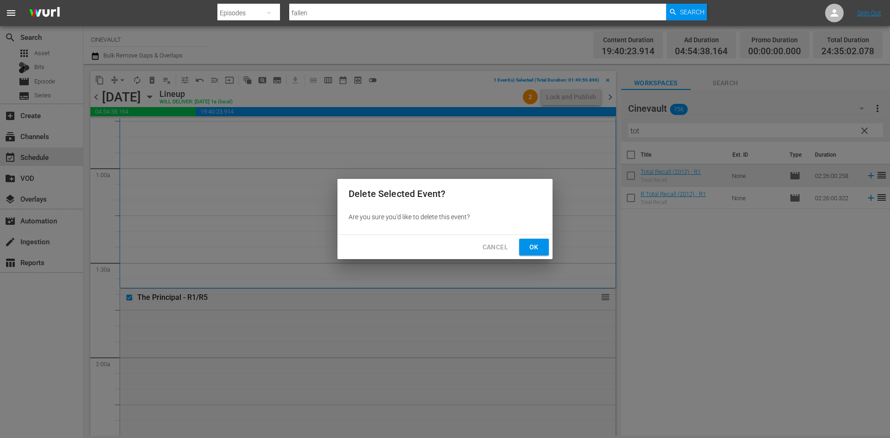
click at [526, 251] on button "Ok" at bounding box center [534, 247] width 30 height 17
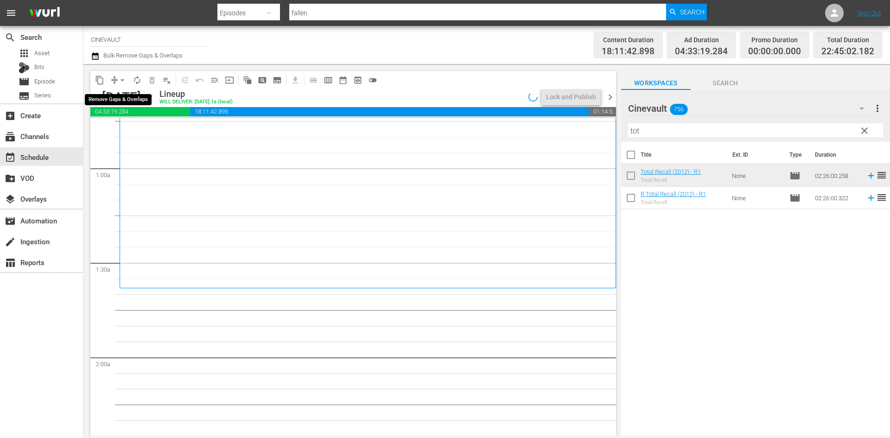
click at [122, 80] on span "arrow_drop_down" at bounding box center [122, 80] width 9 height 9
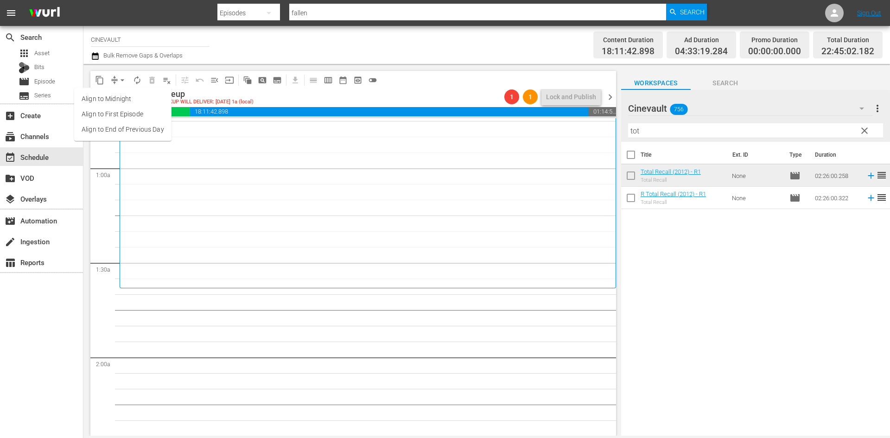
click at [121, 129] on li "Align to End of Previous Day" at bounding box center [122, 129] width 97 height 15
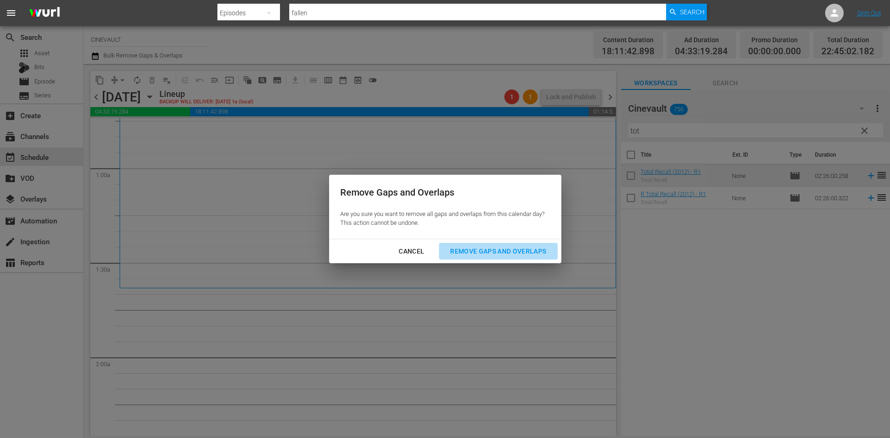
click at [487, 249] on div "Remove Gaps and Overlaps" at bounding box center [498, 252] width 111 height 12
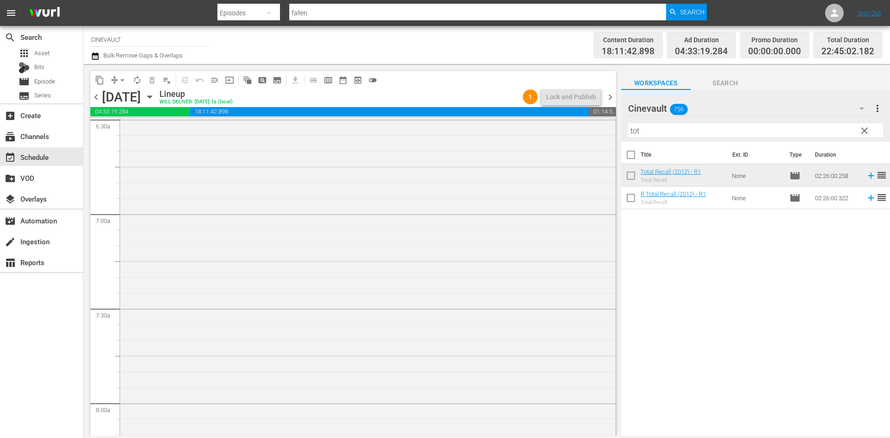
scroll to position [0, 0]
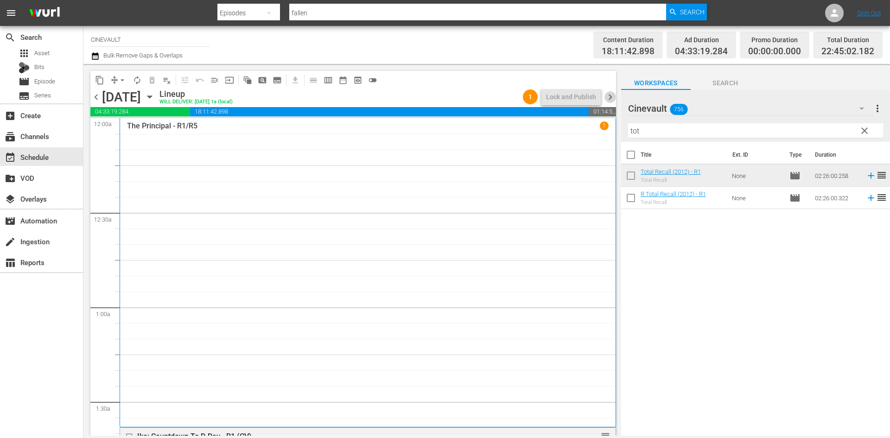
click at [610, 98] on span "chevron_right" at bounding box center [611, 97] width 12 height 12
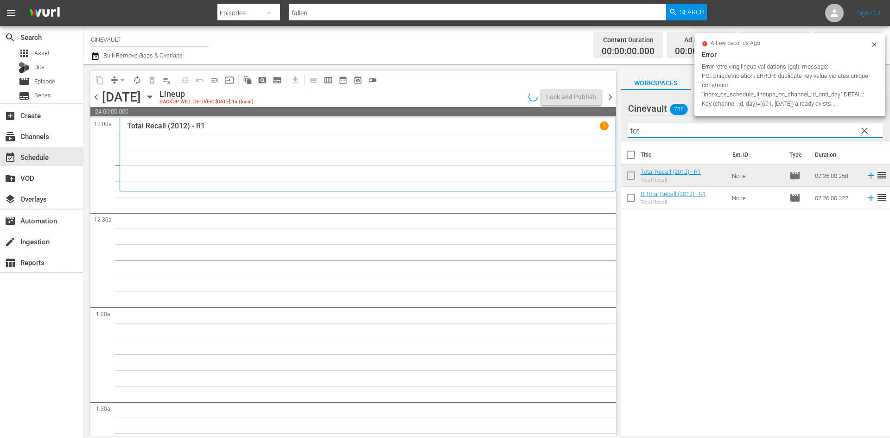
drag, startPoint x: 649, startPoint y: 135, endPoint x: 568, endPoint y: 132, distance: 80.7
click at [568, 132] on div "content_copy compress arrow_drop_down autorenew_outlined delete_forever_outline…" at bounding box center [486, 250] width 807 height 372
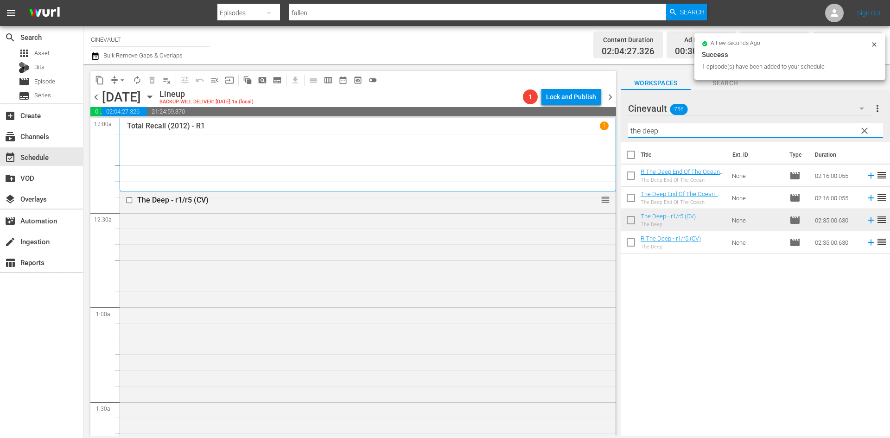
drag, startPoint x: 706, startPoint y: 127, endPoint x: 134, endPoint y: 57, distance: 575.5
click at [134, 57] on div "Channel Title CINEVAULT Bulk Remove Gaps & Overlaps Content Duration 02:04:27.3…" at bounding box center [486, 231] width 807 height 410
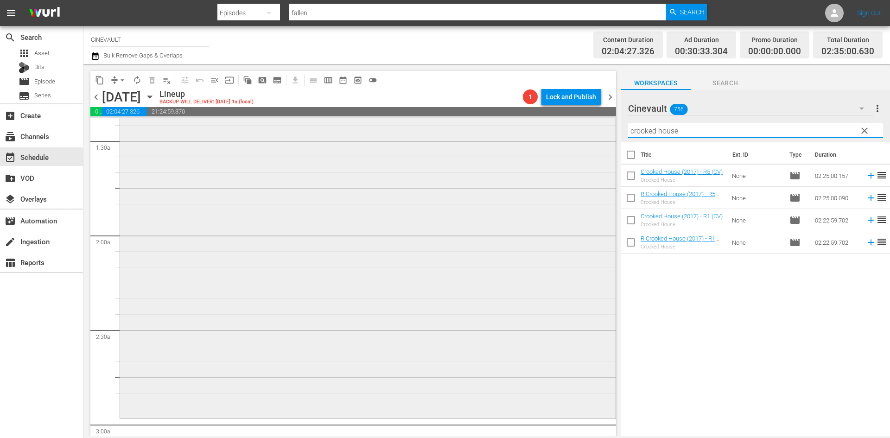
scroll to position [371, 0]
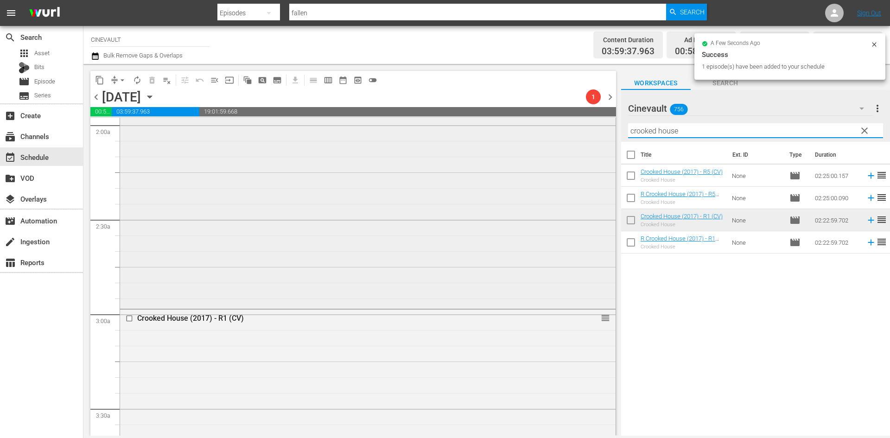
drag, startPoint x: 703, startPoint y: 126, endPoint x: 503, endPoint y: 134, distance: 200.5
click at [502, 133] on div "content_copy compress arrow_drop_down autorenew_outlined delete_forever_outline…" at bounding box center [486, 250] width 807 height 372
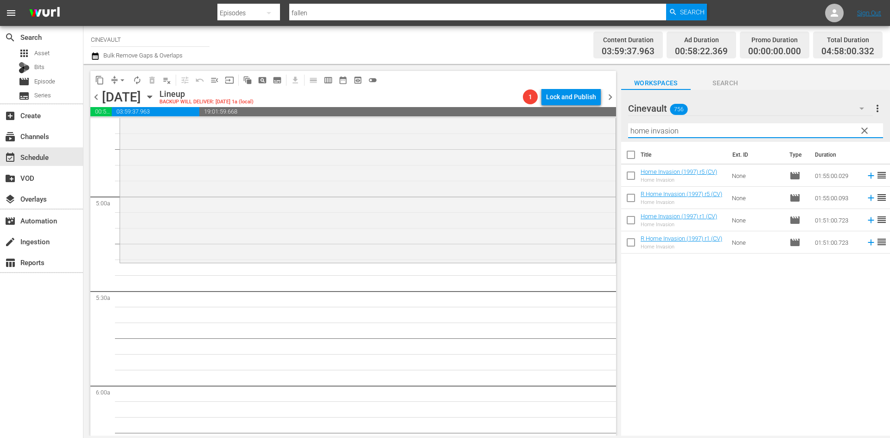
scroll to position [881, 0]
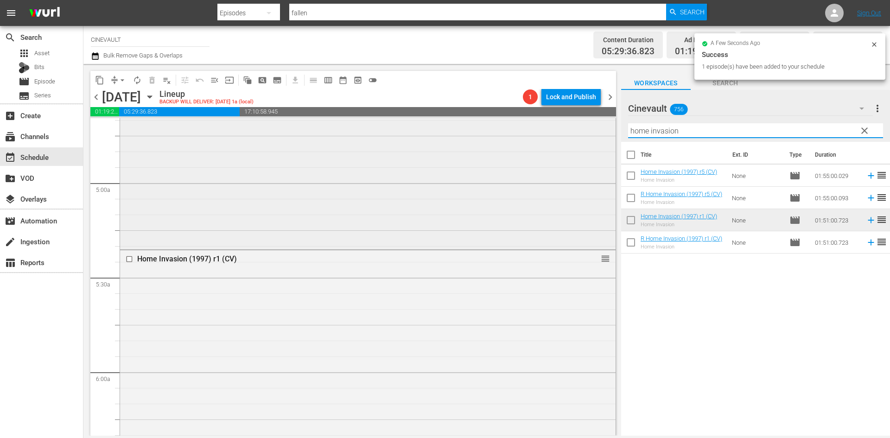
drag, startPoint x: 725, startPoint y: 129, endPoint x: 445, endPoint y: 124, distance: 280.1
click at [445, 124] on div "content_copy compress arrow_drop_down autorenew_outlined delete_forever_outline…" at bounding box center [486, 250] width 807 height 372
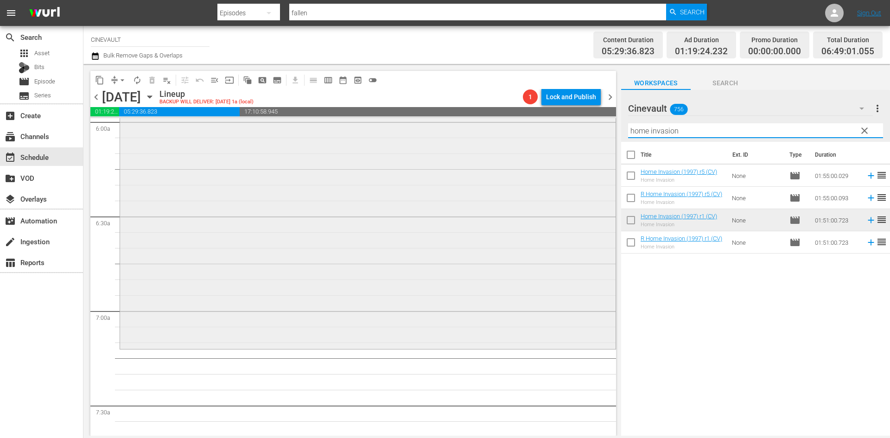
scroll to position [1206, 0]
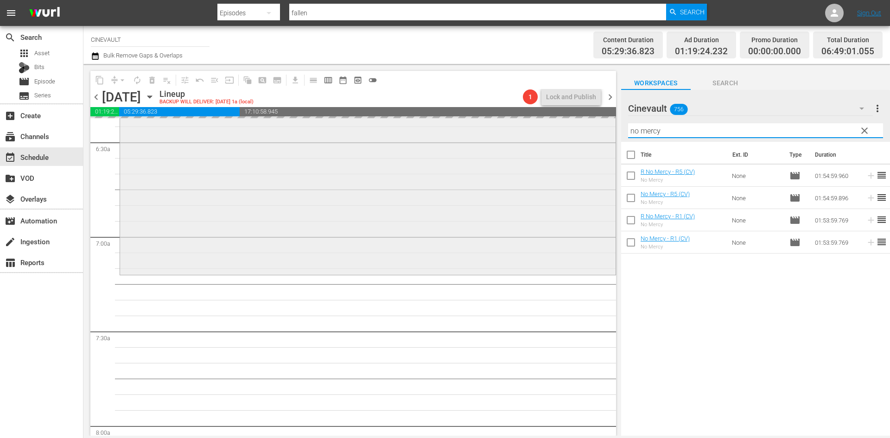
drag, startPoint x: 696, startPoint y: 135, endPoint x: 571, endPoint y: 139, distance: 124.8
click at [571, 139] on div "content_copy compress arrow_drop_down autorenew_outlined delete_forever_outline…" at bounding box center [486, 250] width 807 height 372
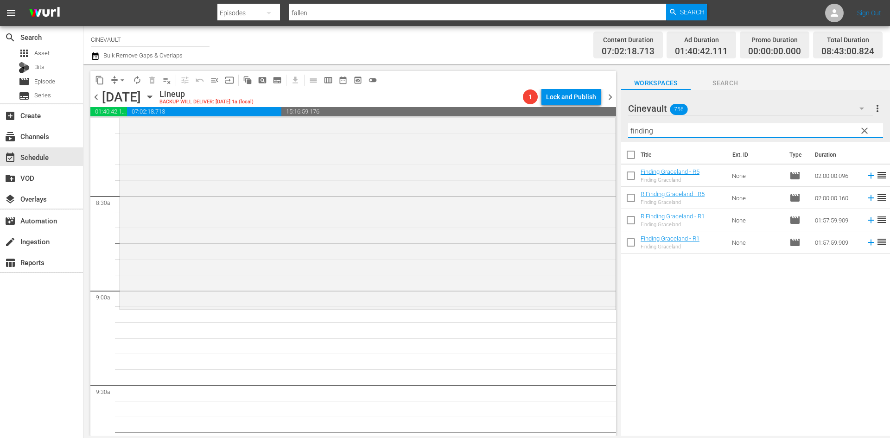
scroll to position [1623, 0]
drag, startPoint x: 727, startPoint y: 134, endPoint x: 413, endPoint y: 113, distance: 314.6
click at [413, 113] on div "content_copy compress arrow_drop_down autorenew_outlined delete_forever_outline…" at bounding box center [486, 250] width 807 height 372
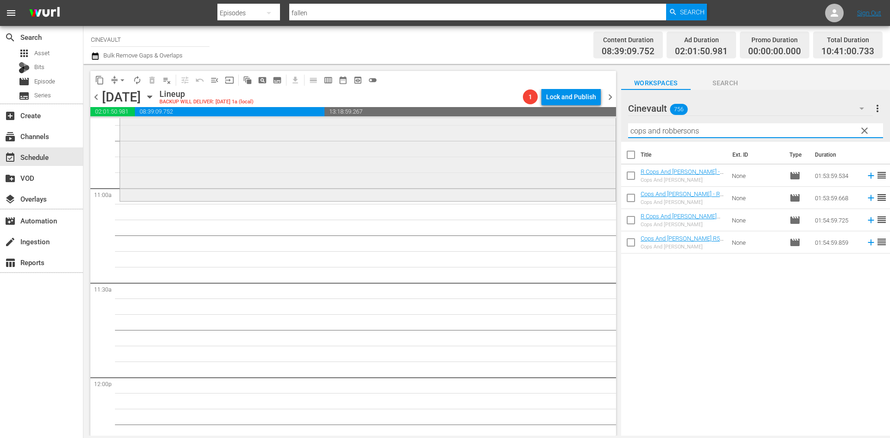
scroll to position [2015, 0]
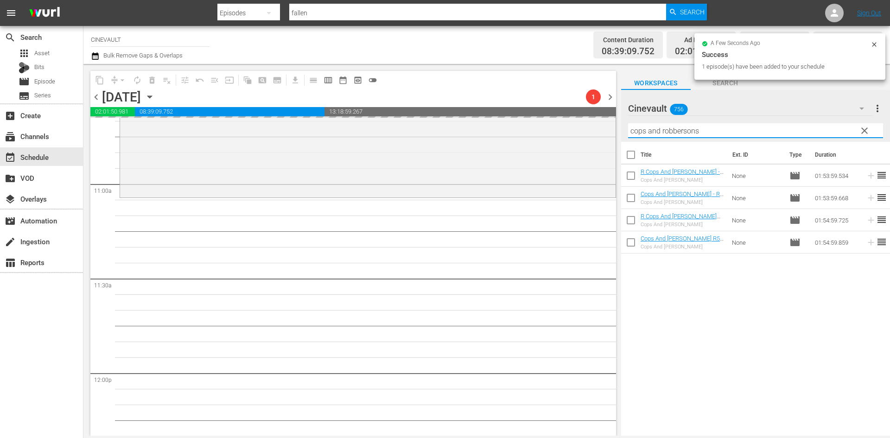
click at [465, 105] on div "content_copy compress arrow_drop_down autorenew_outlined delete_forever_outline…" at bounding box center [486, 250] width 807 height 372
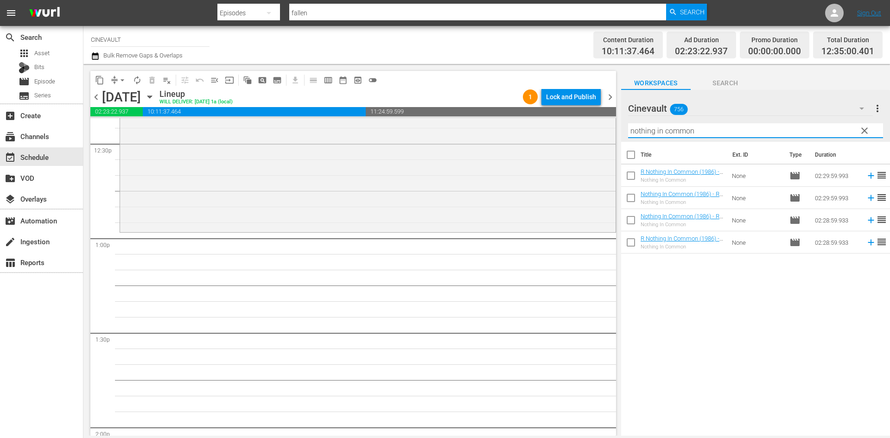
scroll to position [2386, 0]
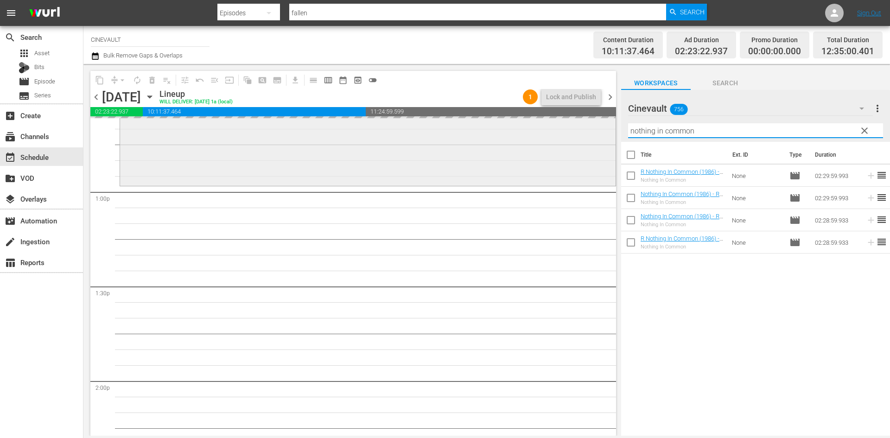
drag, startPoint x: 721, startPoint y: 134, endPoint x: 512, endPoint y: 126, distance: 208.8
click at [512, 126] on div "content_copy compress arrow_drop_down autorenew_outlined delete_forever_outline…" at bounding box center [486, 250] width 807 height 372
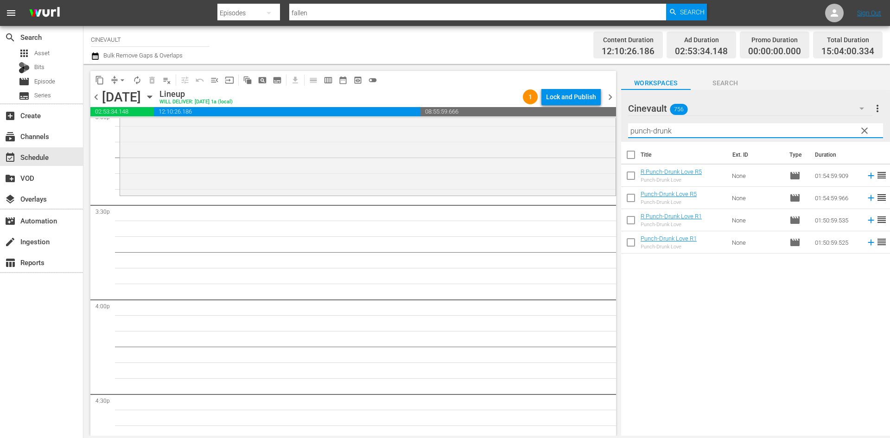
scroll to position [2849, 0]
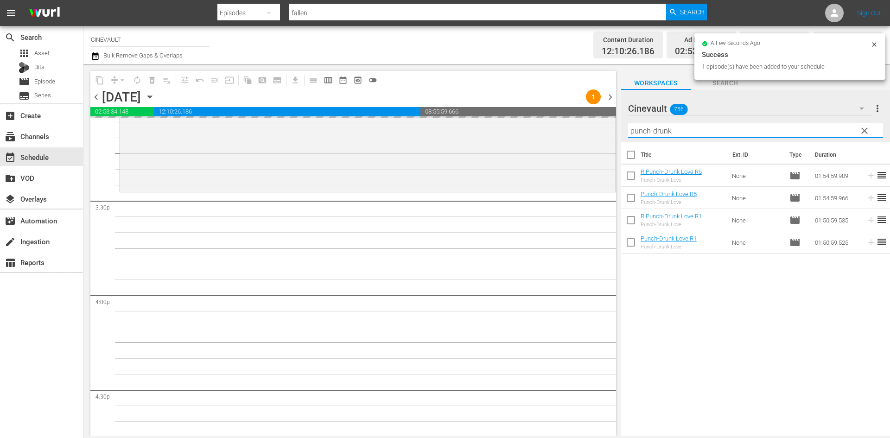
drag, startPoint x: 741, startPoint y: 128, endPoint x: 265, endPoint y: 93, distance: 477.9
click at [265, 93] on div "content_copy compress arrow_drop_down autorenew_outlined delete_forever_outline…" at bounding box center [486, 250] width 807 height 372
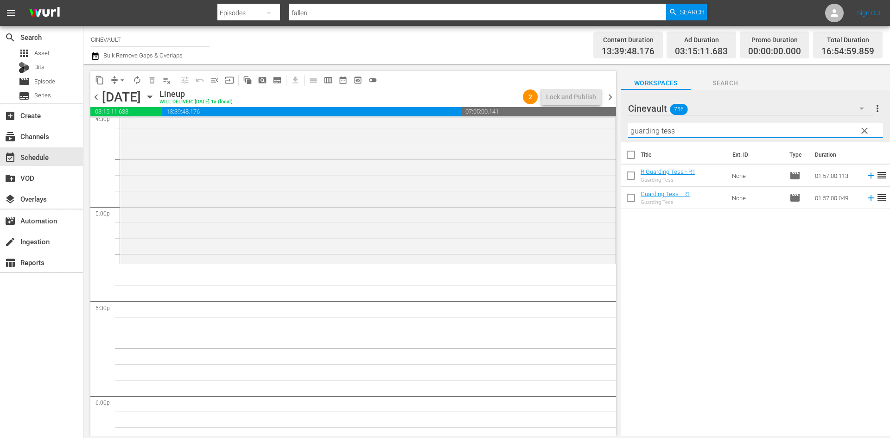
scroll to position [3220, 0]
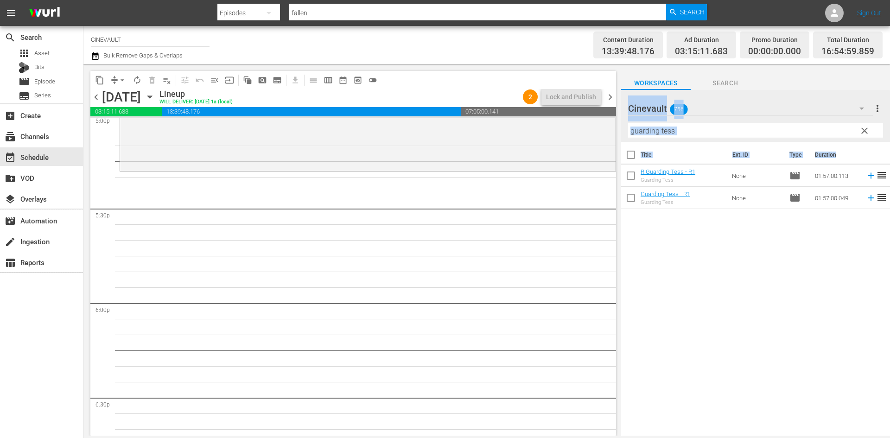
drag, startPoint x: 721, startPoint y: 210, endPoint x: 767, endPoint y: 198, distance: 47.8
click at [625, 199] on div "Title Ext. ID Type Duration R Guarding Tess - R1 Guarding Tess None movie 01:57…" at bounding box center [755, 289] width 269 height 295
drag, startPoint x: 699, startPoint y: 132, endPoint x: 559, endPoint y: 117, distance: 140.9
click at [559, 117] on div "content_copy compress arrow_drop_down autorenew_outlined delete_forever_outline…" at bounding box center [486, 250] width 807 height 372
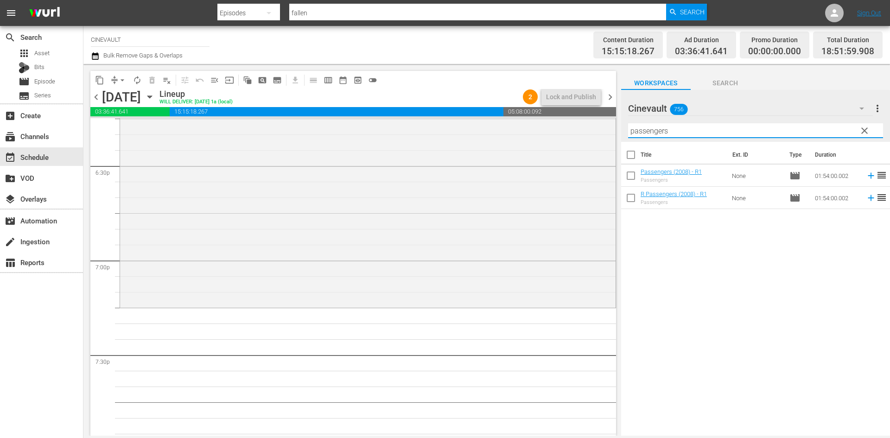
scroll to position [3591, 0]
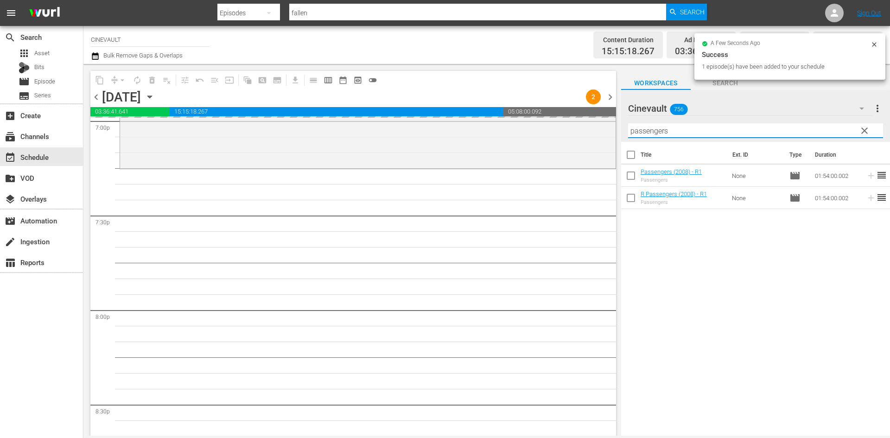
drag, startPoint x: 716, startPoint y: 135, endPoint x: 403, endPoint y: 83, distance: 316.9
click at [403, 83] on div "content_copy compress arrow_drop_down autorenew_outlined delete_forever_outline…" at bounding box center [486, 250] width 807 height 372
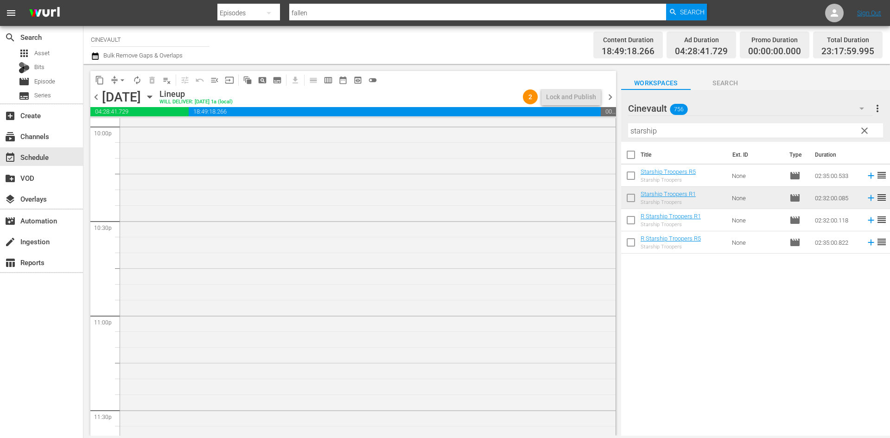
scroll to position [4223, 0]
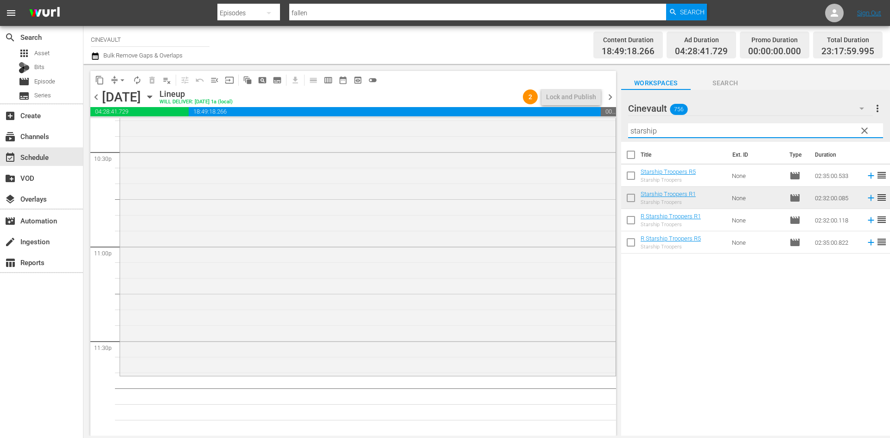
drag, startPoint x: 719, startPoint y: 132, endPoint x: 467, endPoint y: 108, distance: 253.3
click at [467, 108] on div "content_copy compress arrow_drop_down autorenew_outlined delete_forever_outline…" at bounding box center [486, 250] width 807 height 372
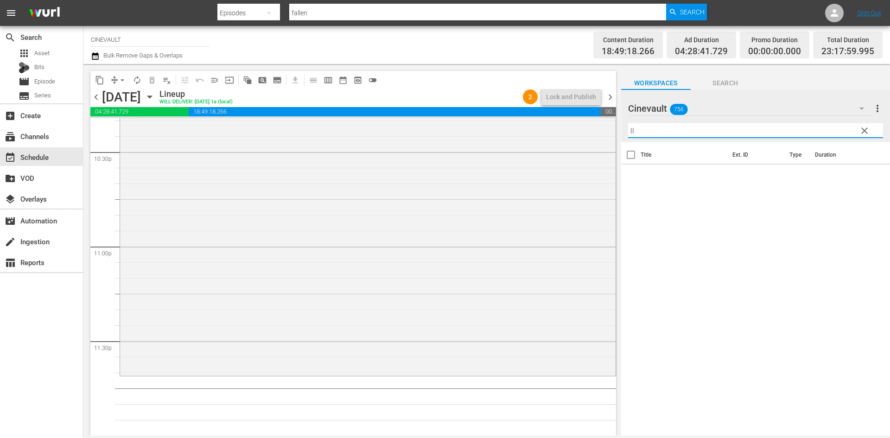
type input "l"
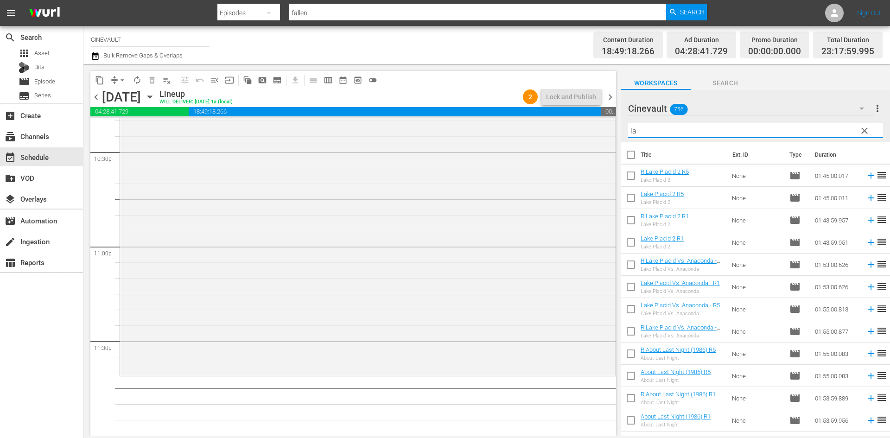
type input "l"
type input "k"
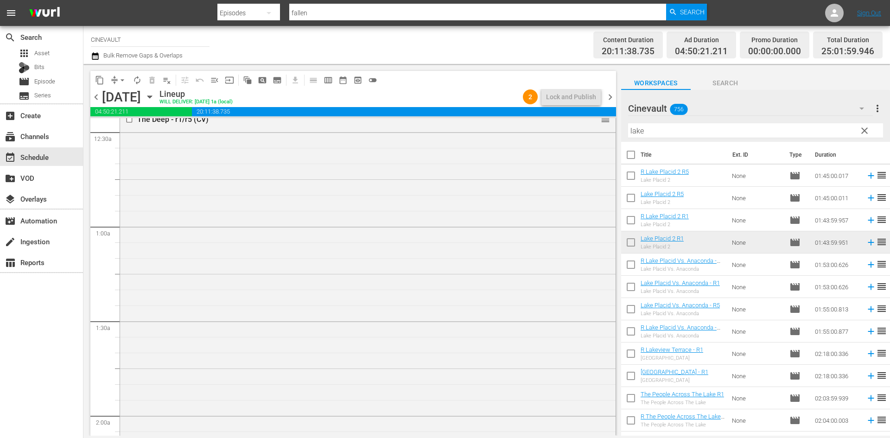
scroll to position [0, 0]
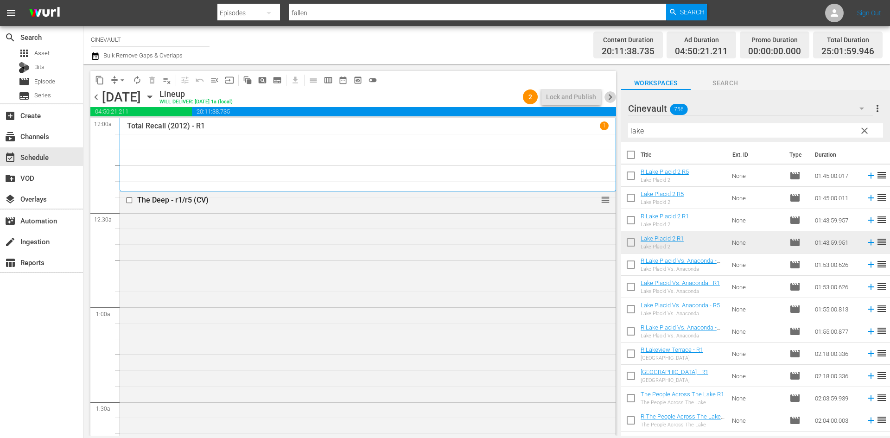
click at [609, 94] on span "chevron_right" at bounding box center [611, 97] width 12 height 12
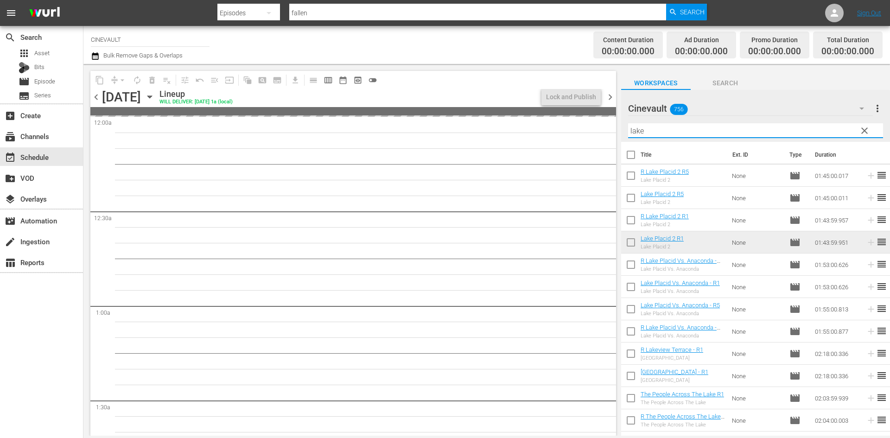
drag, startPoint x: 671, startPoint y: 136, endPoint x: 387, endPoint y: 94, distance: 287.3
click at [387, 94] on div "content_copy compress arrow_drop_down autorenew_outlined delete_forever_outline…" at bounding box center [486, 250] width 807 height 372
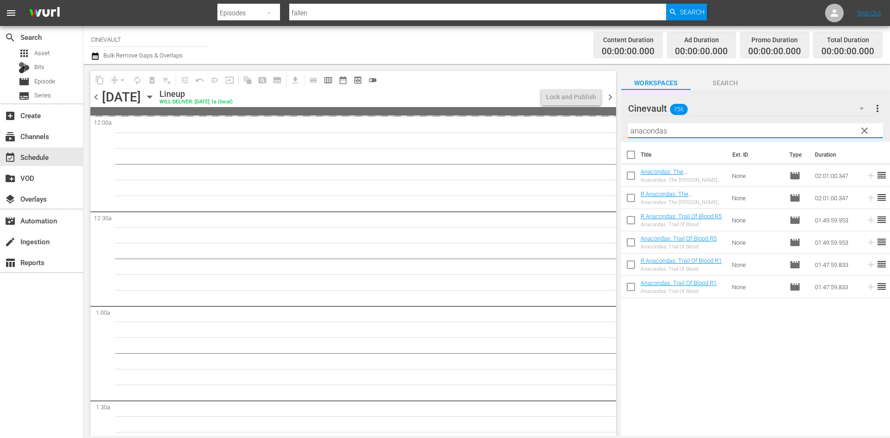
type input "anacondas"
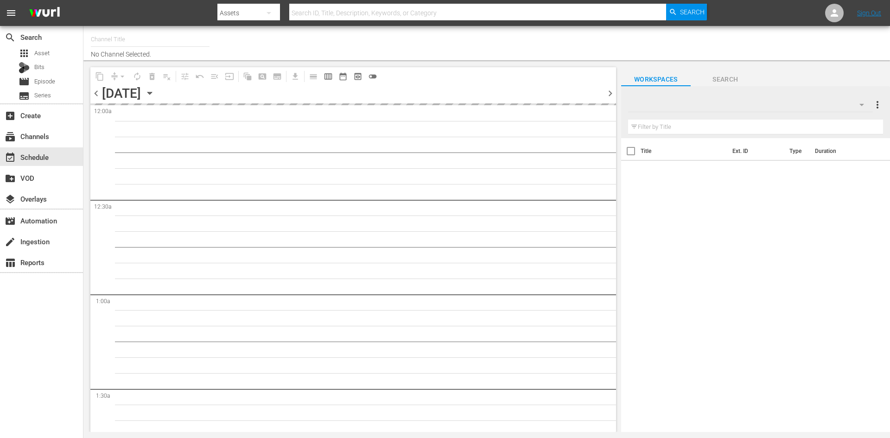
type input "CINEVAULT (691)"
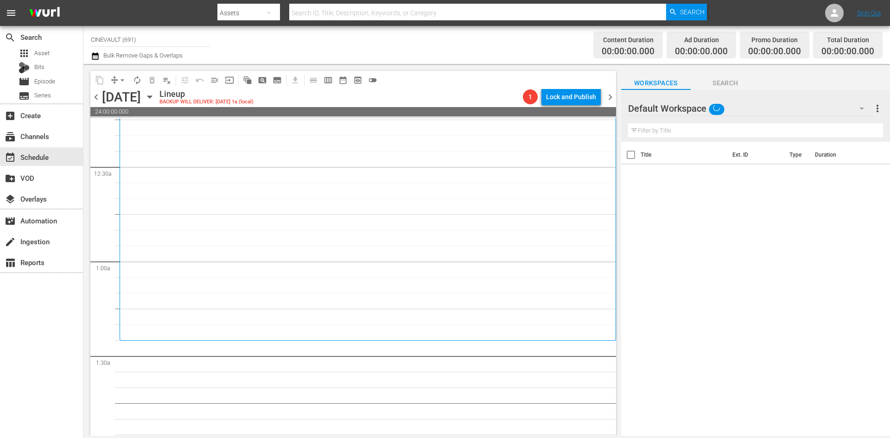
scroll to position [46, 0]
click at [778, 103] on div "Default Workspace 0" at bounding box center [750, 109] width 245 height 26
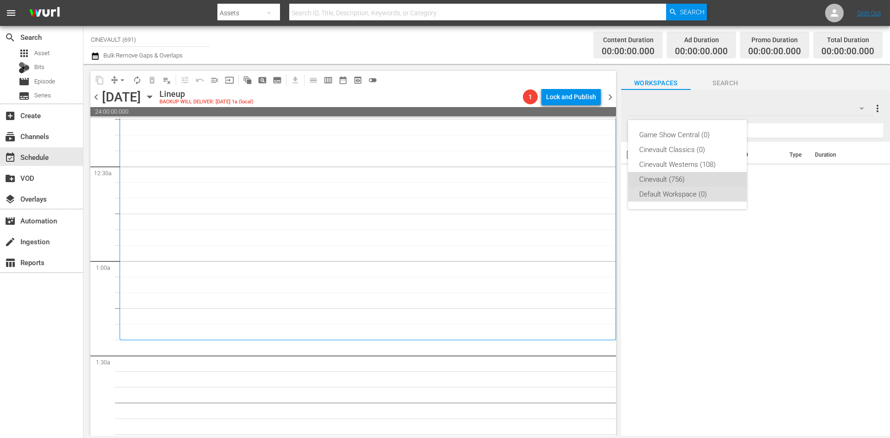
click at [680, 175] on div "Cinevault (756)" at bounding box center [687, 179] width 96 height 15
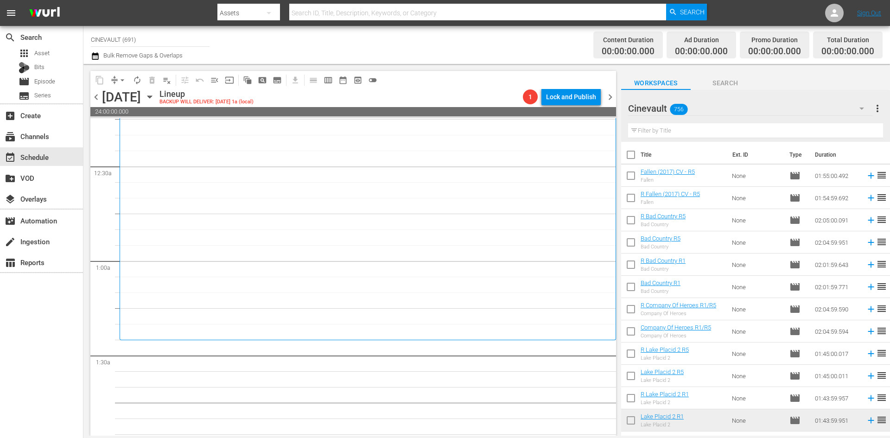
click at [721, 128] on input "text" at bounding box center [755, 130] width 255 height 15
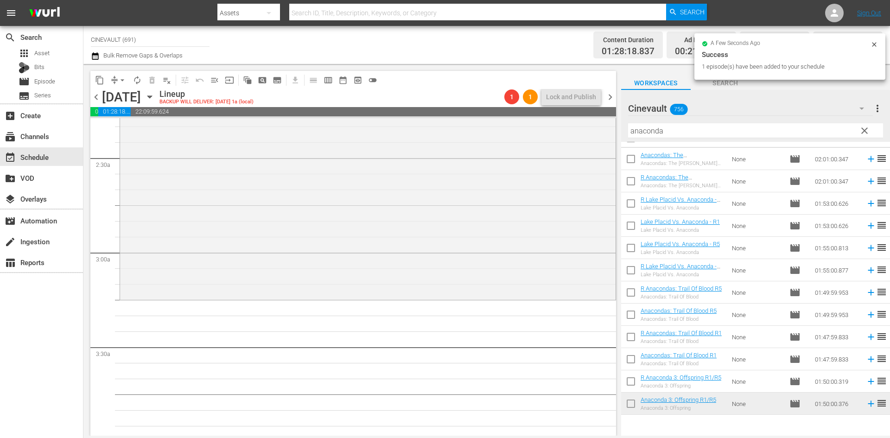
scroll to position [464, 0]
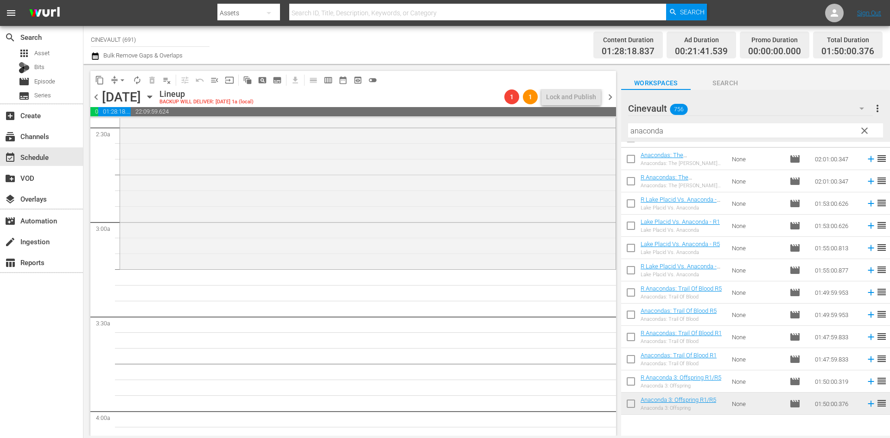
click at [730, 339] on td "None" at bounding box center [756, 337] width 57 height 22
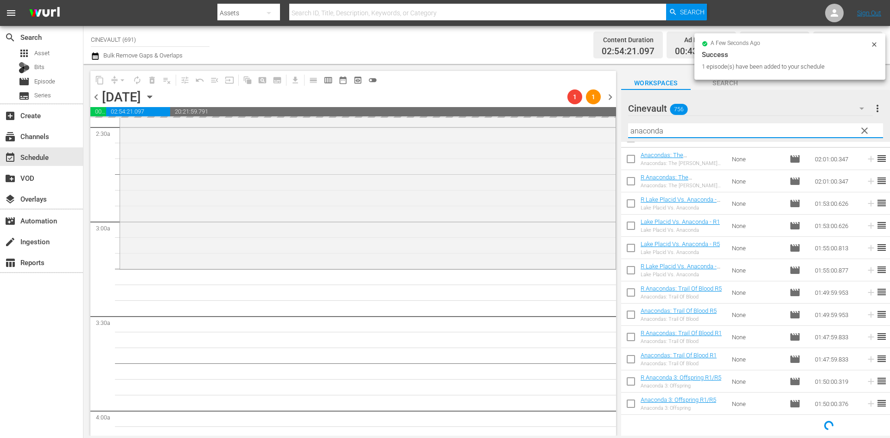
drag, startPoint x: 708, startPoint y: 126, endPoint x: 614, endPoint y: 120, distance: 93.8
click at [614, 120] on div "content_copy compress arrow_drop_down autorenew_outlined delete_forever_outline…" at bounding box center [486, 250] width 807 height 372
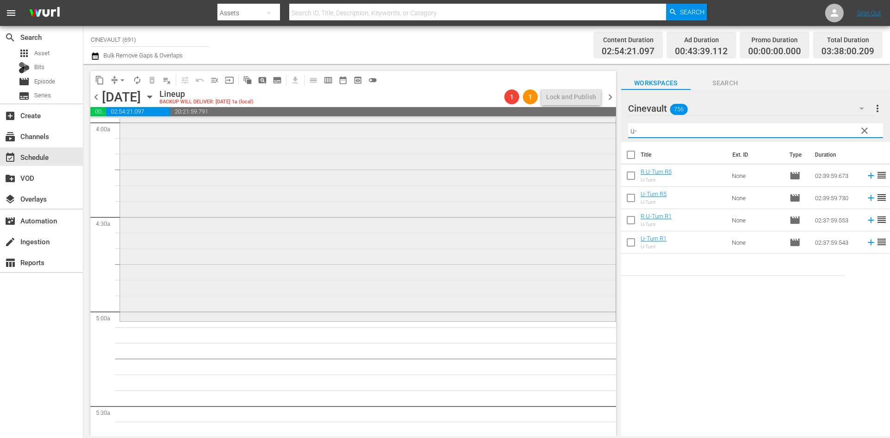
scroll to position [788, 0]
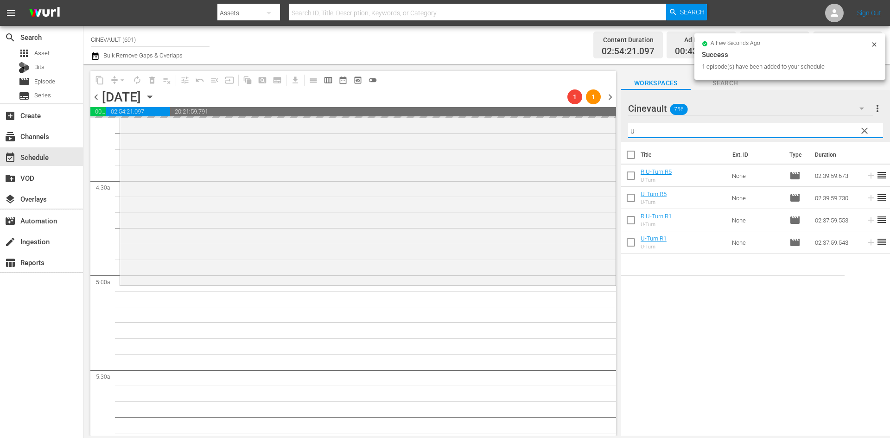
drag, startPoint x: 719, startPoint y: 131, endPoint x: 210, endPoint y: 49, distance: 516.1
click at [210, 49] on div "Channel Title CINEVAULT (691) Bulk Remove Gaps & Overlaps Content Duration 02:5…" at bounding box center [486, 231] width 807 height 410
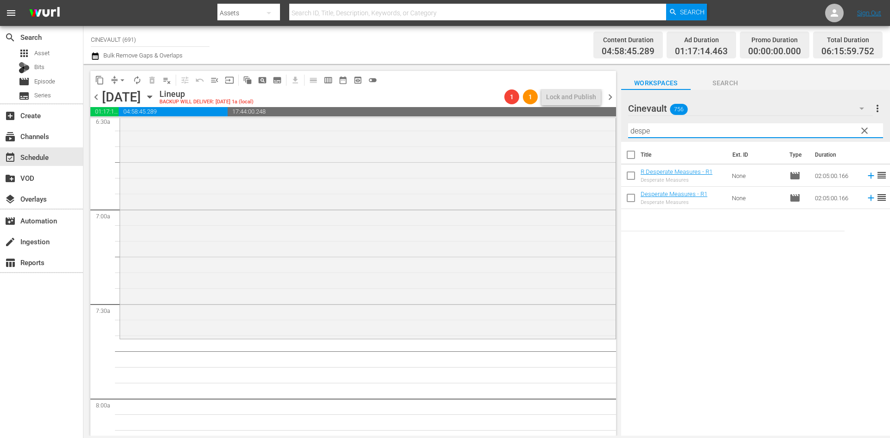
scroll to position [1252, 0]
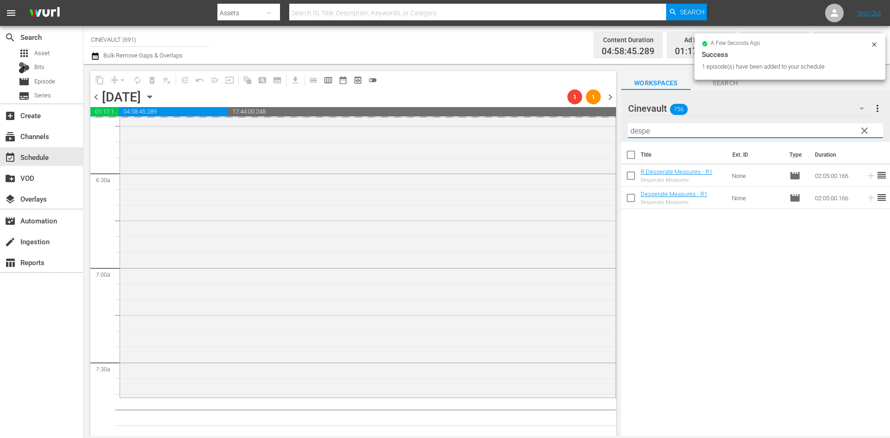
click at [441, 121] on div "content_copy compress arrow_drop_down autorenew_outlined delete_forever_outline…" at bounding box center [486, 250] width 807 height 372
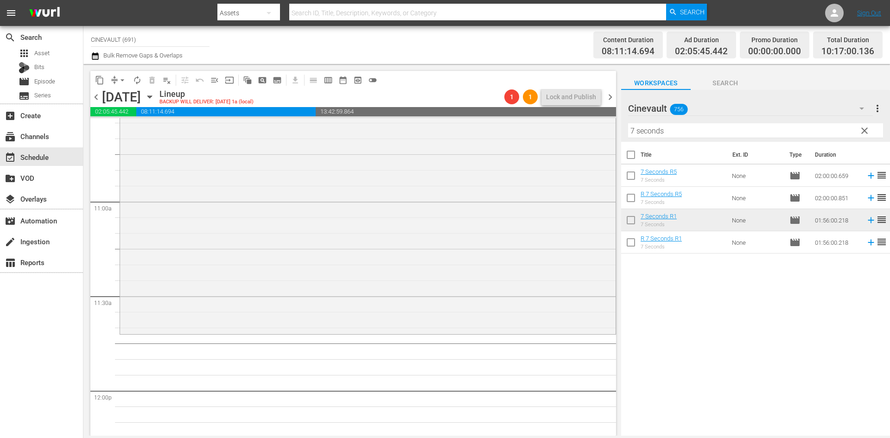
scroll to position [2002, 0]
click at [553, 98] on div "content_copy compress arrow_drop_down autorenew_outlined delete_forever_outline…" at bounding box center [486, 250] width 807 height 372
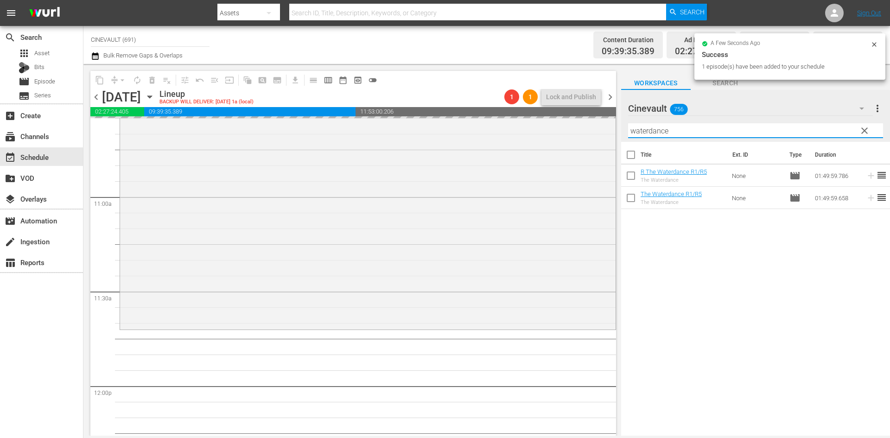
click at [567, 127] on div "content_copy compress arrow_drop_down autorenew_outlined delete_forever_outline…" at bounding box center [486, 250] width 807 height 372
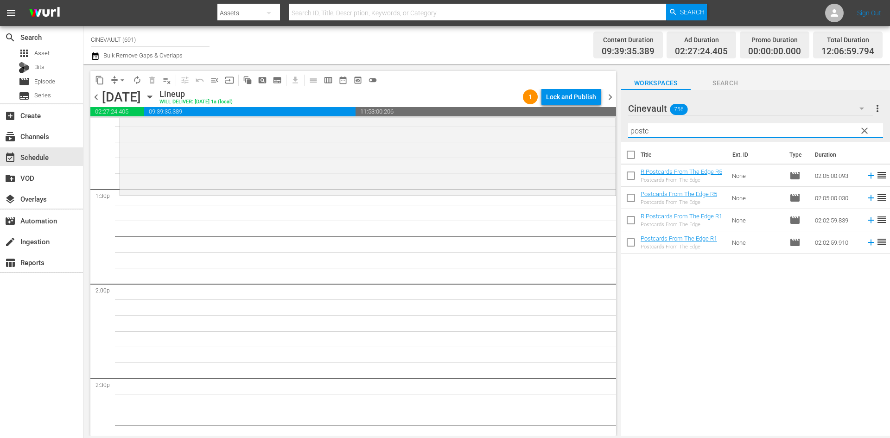
scroll to position [2466, 0]
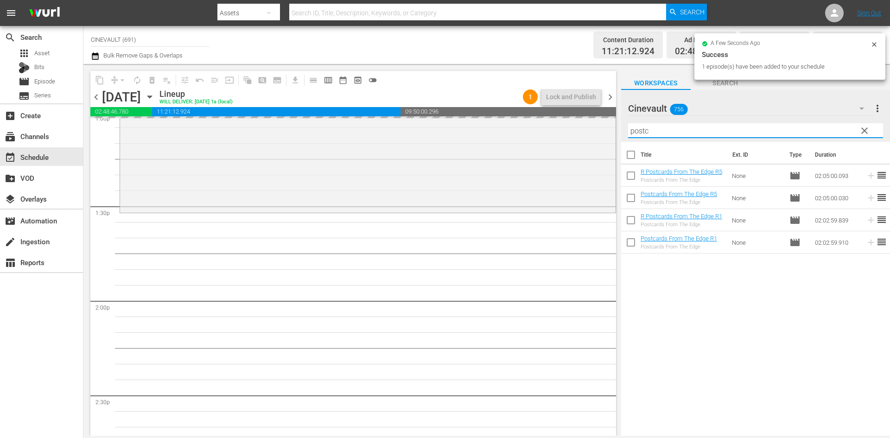
drag, startPoint x: 712, startPoint y: 132, endPoint x: 557, endPoint y: 114, distance: 155.4
click at [557, 114] on div "content_copy compress arrow_drop_down autorenew_outlined delete_forever_outline…" at bounding box center [486, 250] width 807 height 372
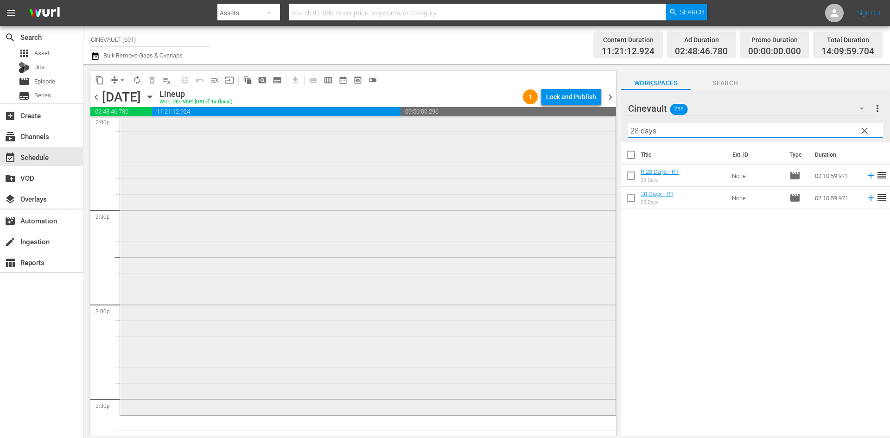
scroll to position [2790, 0]
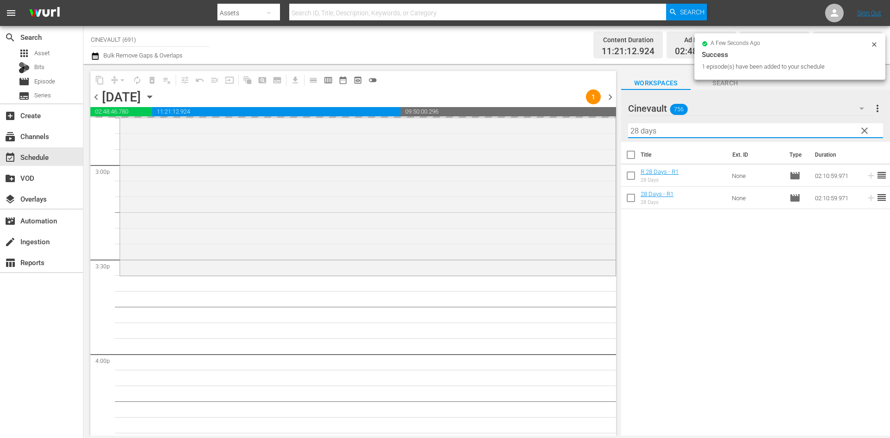
drag, startPoint x: 629, startPoint y: 137, endPoint x: 550, endPoint y: 112, distance: 82.7
click at [550, 112] on div "content_copy compress arrow_drop_down autorenew_outlined delete_forever_outline…" at bounding box center [486, 250] width 807 height 372
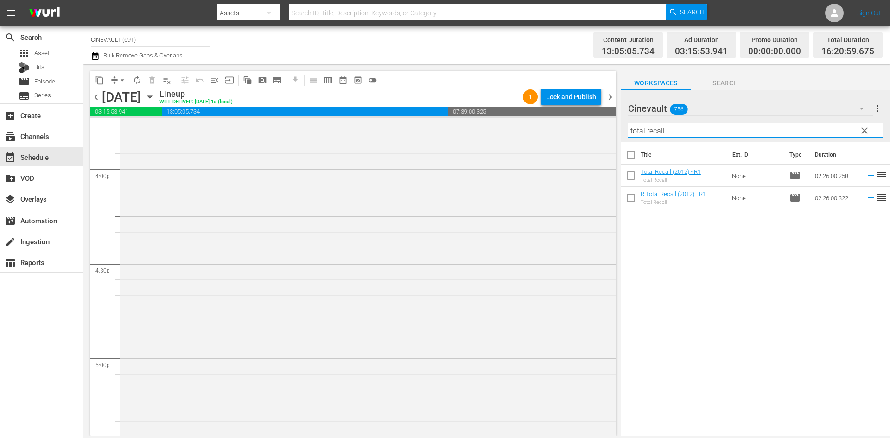
scroll to position [3161, 0]
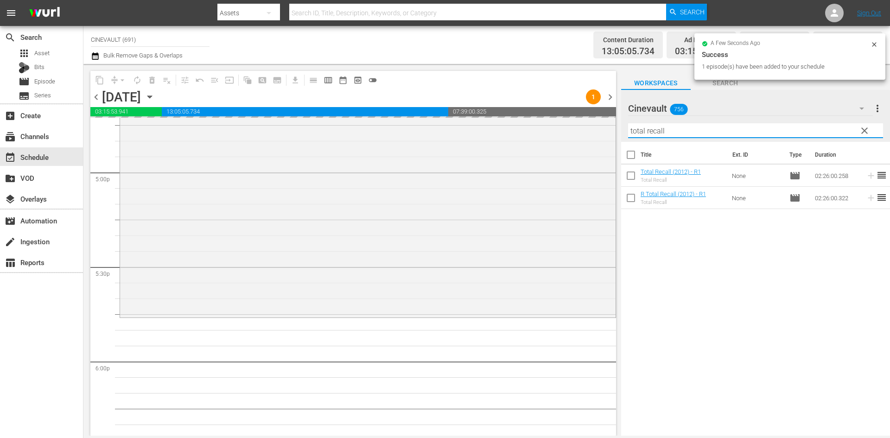
drag, startPoint x: 764, startPoint y: 137, endPoint x: 623, endPoint y: 129, distance: 141.7
click at [623, 129] on div "Cinevault 756 Cinevault more_vert clear Filter by Title total recall" at bounding box center [755, 116] width 269 height 52
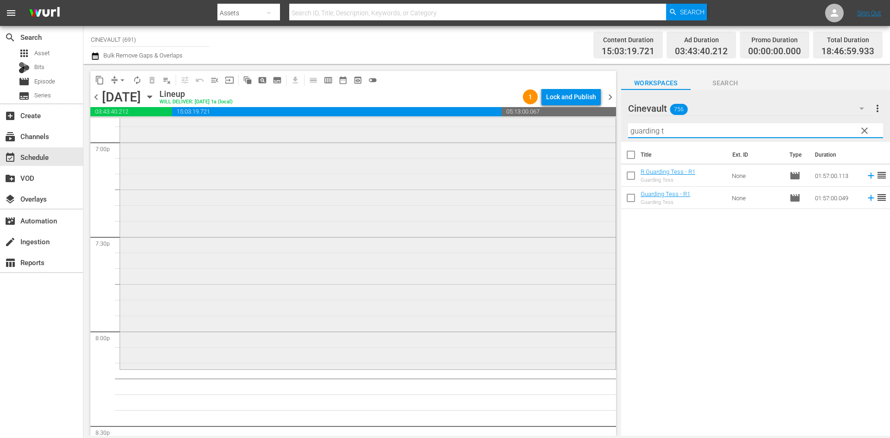
scroll to position [3625, 0]
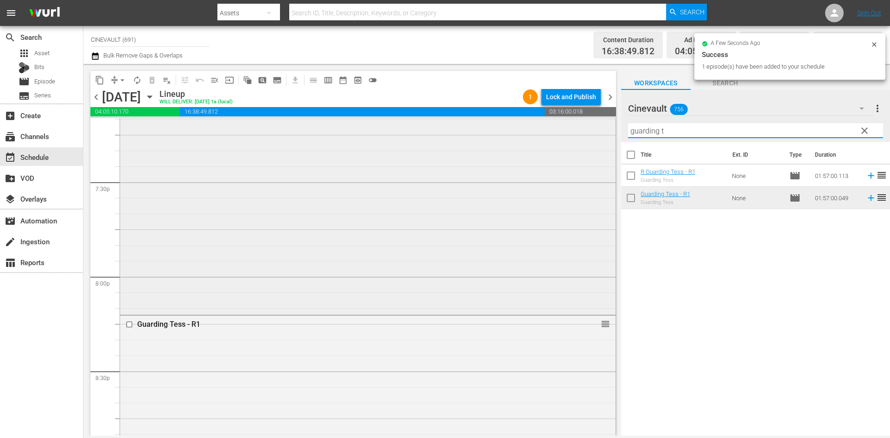
click at [340, 120] on div "content_copy compress arrow_drop_down autorenew_outlined delete_forever_outline…" at bounding box center [486, 250] width 807 height 372
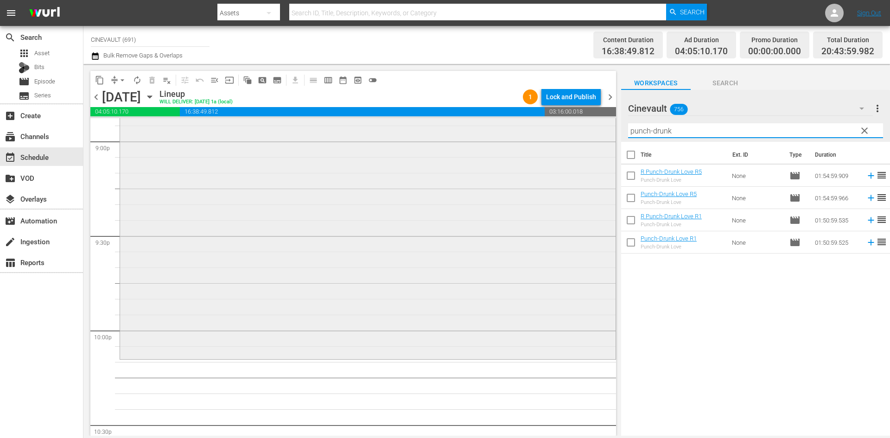
scroll to position [4089, 0]
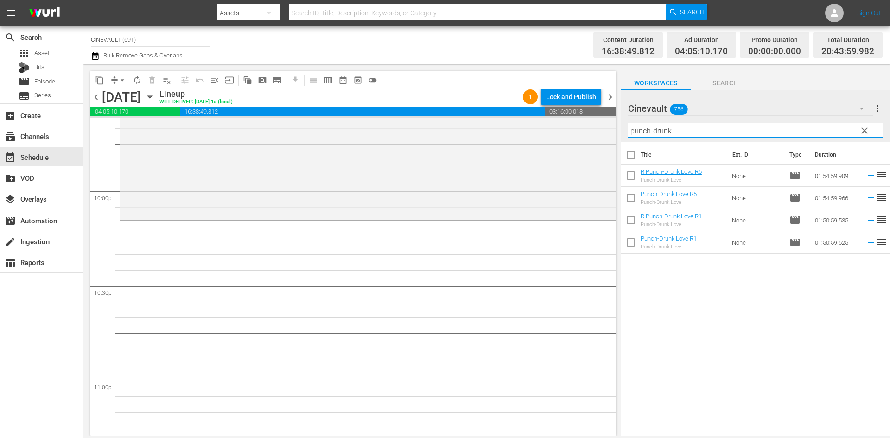
type input "punch-drunk"
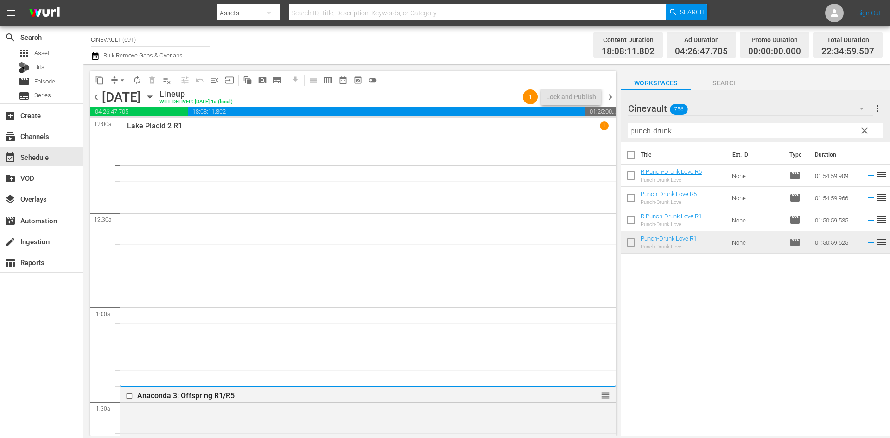
scroll to position [139, 0]
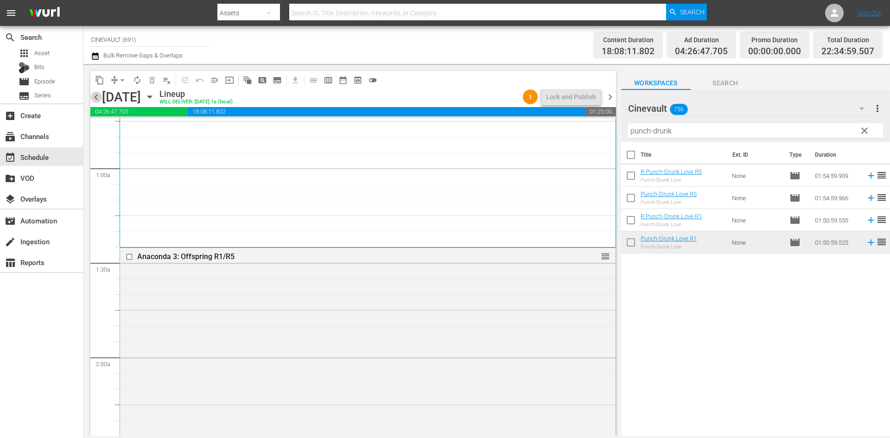
click at [98, 102] on span "chevron_left" at bounding box center [96, 97] width 12 height 12
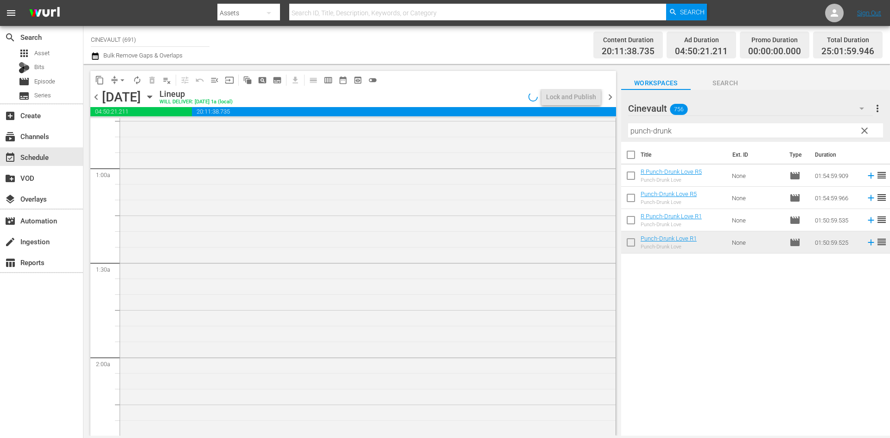
scroll to position [123, 0]
click at [98, 102] on span "chevron_left" at bounding box center [96, 97] width 12 height 12
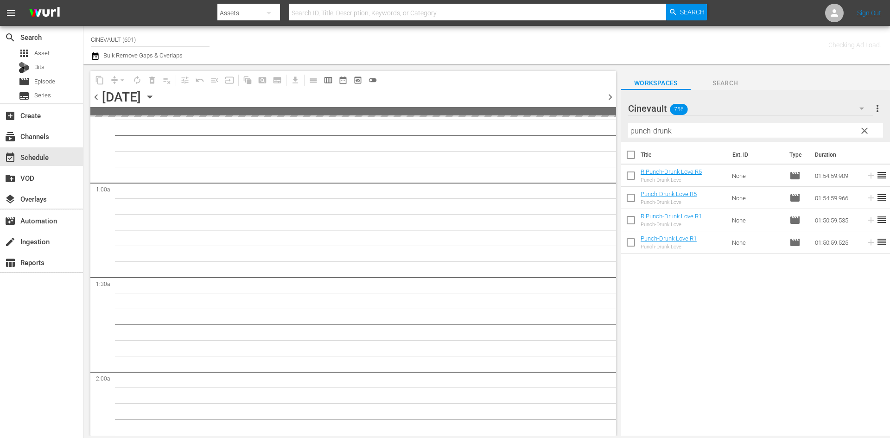
scroll to position [139, 0]
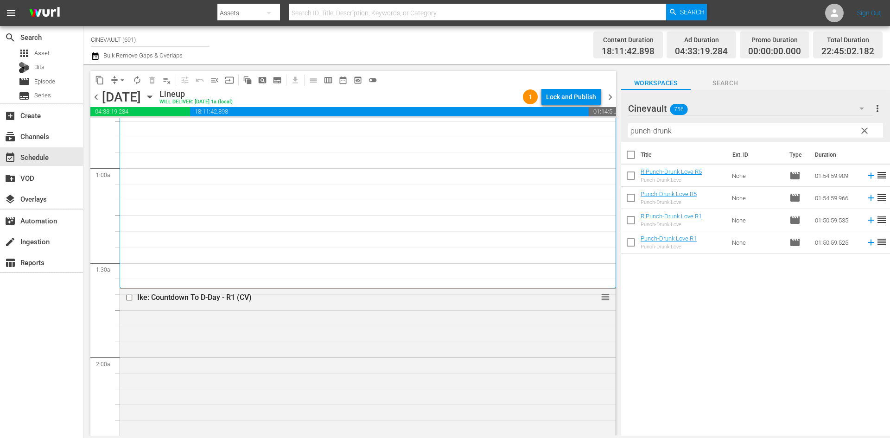
click at [98, 98] on span "chevron_left" at bounding box center [96, 97] width 12 height 12
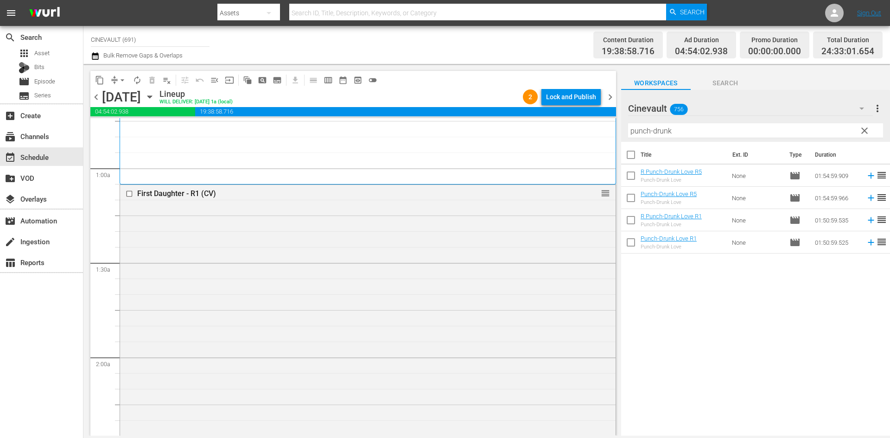
click at [98, 95] on span "chevron_left" at bounding box center [96, 97] width 12 height 12
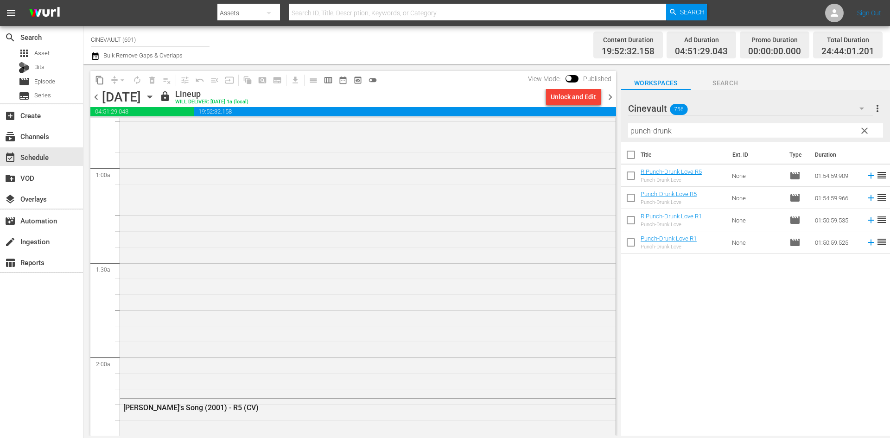
scroll to position [123, 0]
click at [611, 97] on span "chevron_right" at bounding box center [611, 97] width 12 height 12
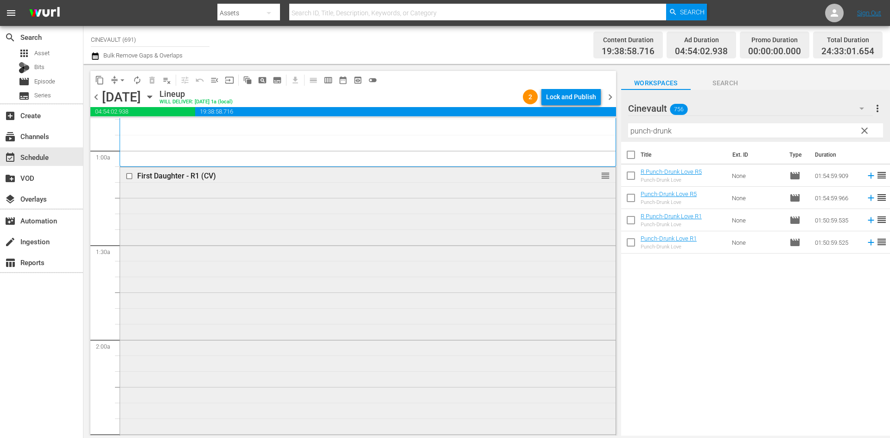
scroll to position [185, 0]
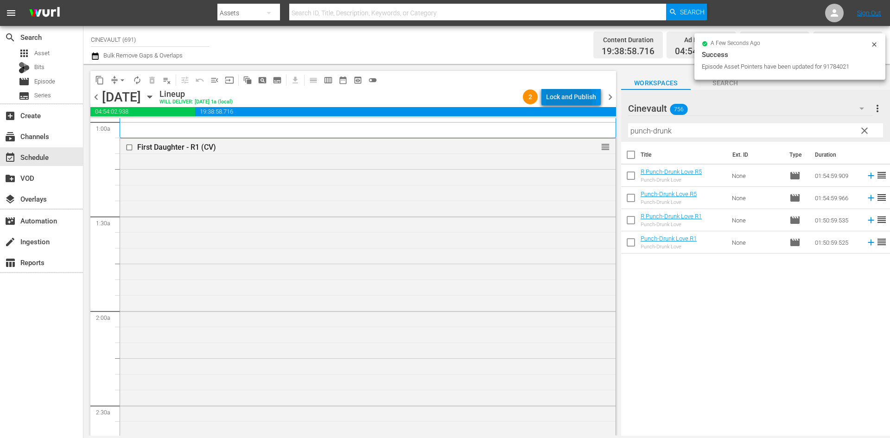
click at [566, 99] on div "Lock and Publish" at bounding box center [571, 97] width 50 height 17
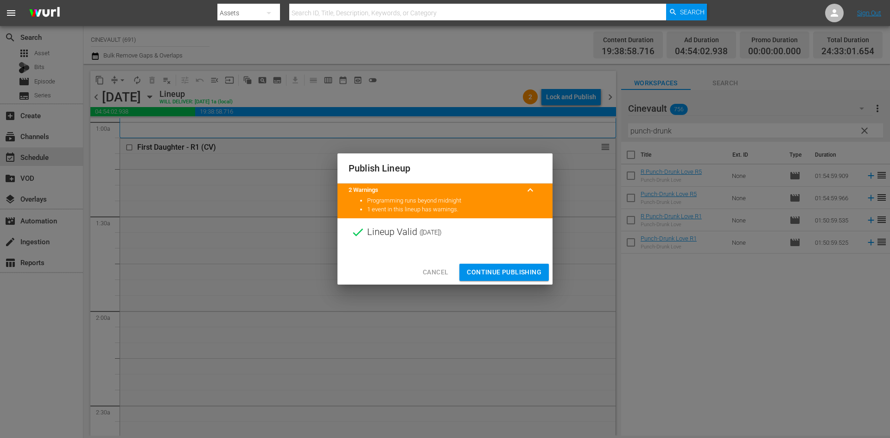
click at [517, 257] on div at bounding box center [445, 253] width 215 height 14
click at [508, 268] on span "Continue Publishing" at bounding box center [504, 273] width 75 height 12
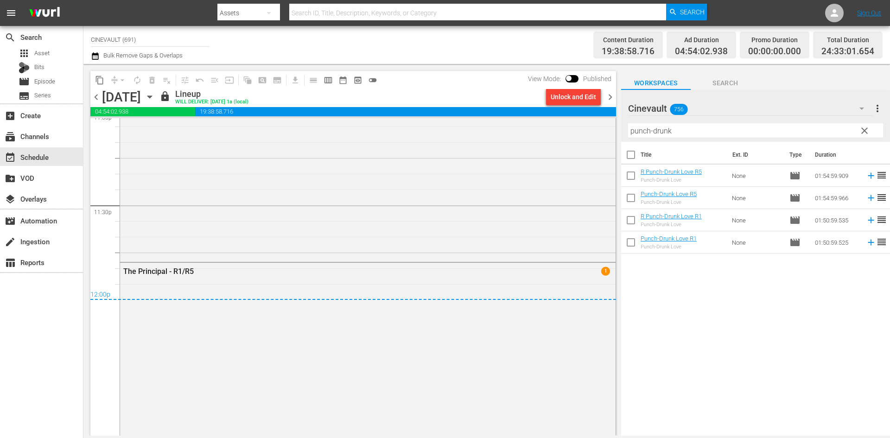
scroll to position [4451, 0]
click at [613, 99] on span "chevron_right" at bounding box center [611, 97] width 12 height 12
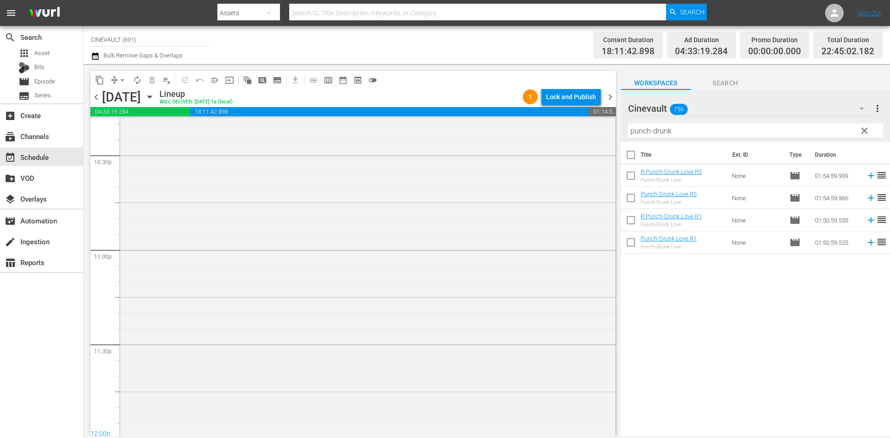
scroll to position [4296, 0]
click at [573, 93] on div "Lock and Publish" at bounding box center [571, 97] width 50 height 17
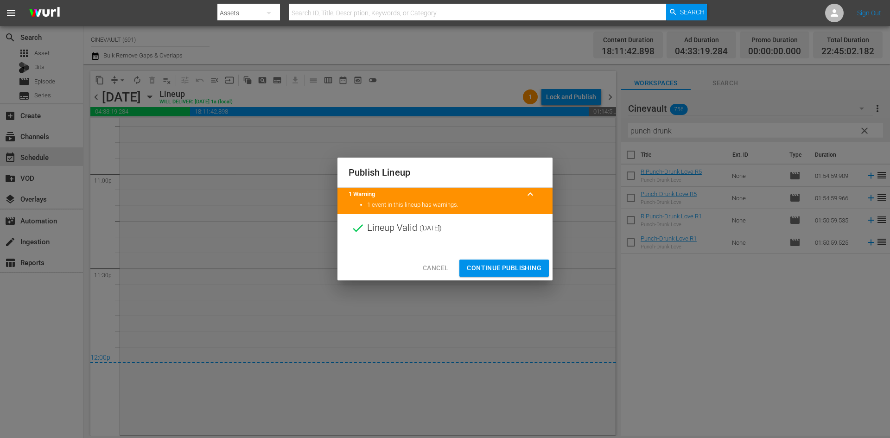
click at [526, 263] on span "Continue Publishing" at bounding box center [504, 268] width 75 height 12
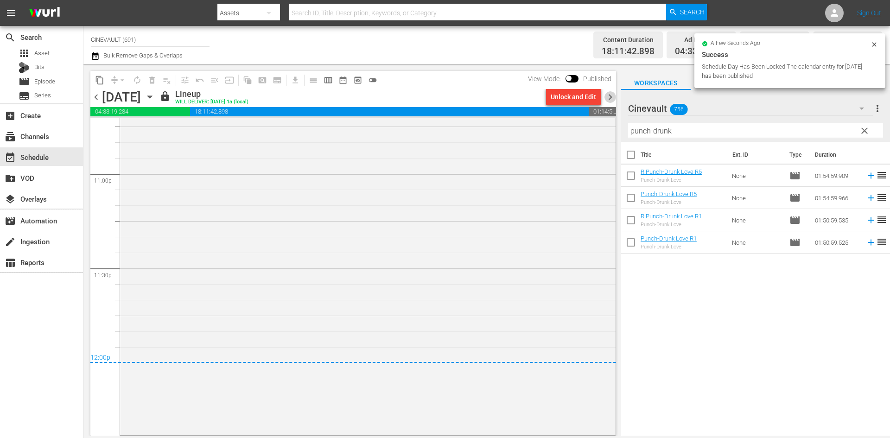
click at [610, 96] on span "chevron_right" at bounding box center [611, 97] width 12 height 12
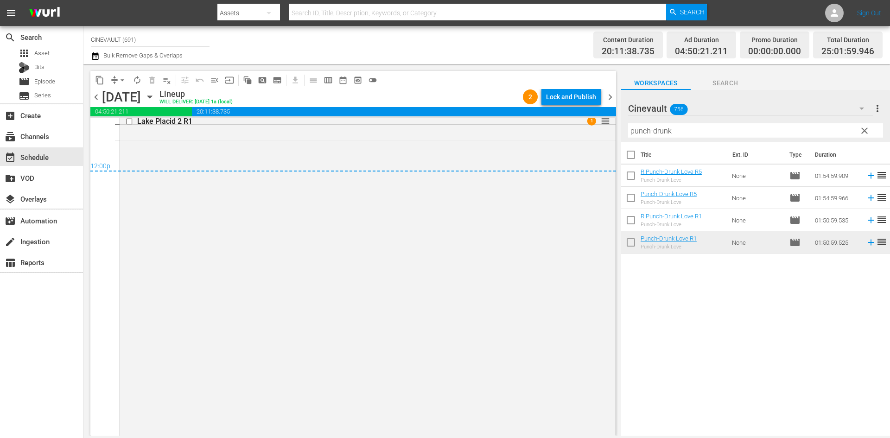
scroll to position [4491, 0]
click at [562, 91] on div "Lock and Publish" at bounding box center [571, 97] width 50 height 17
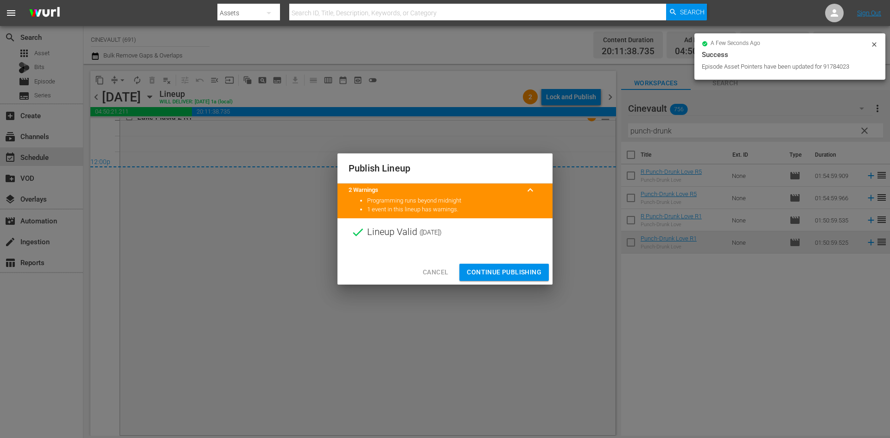
click at [489, 272] on span "Continue Publishing" at bounding box center [504, 273] width 75 height 12
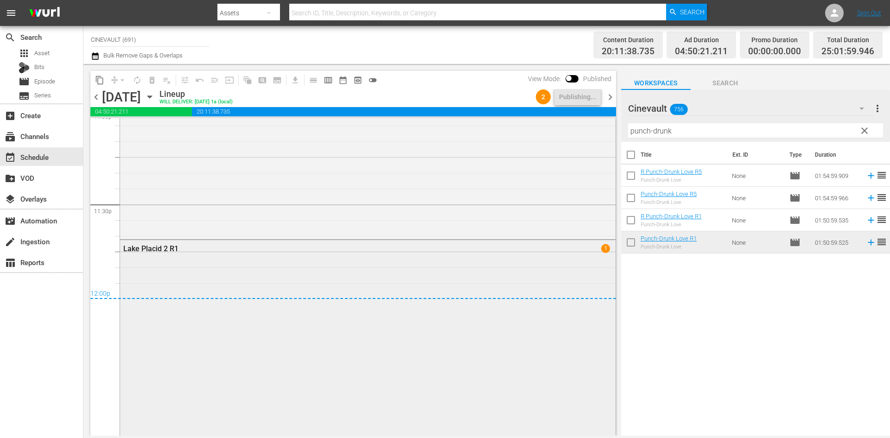
scroll to position [4352, 0]
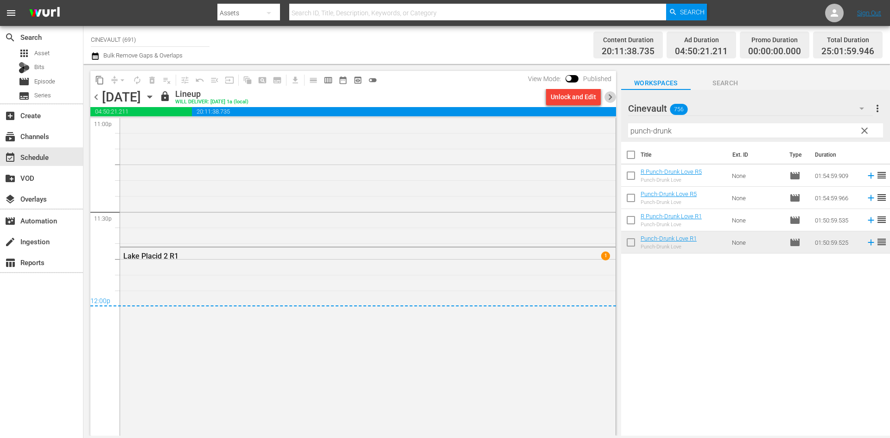
click at [614, 102] on span "chevron_right" at bounding box center [611, 97] width 12 height 12
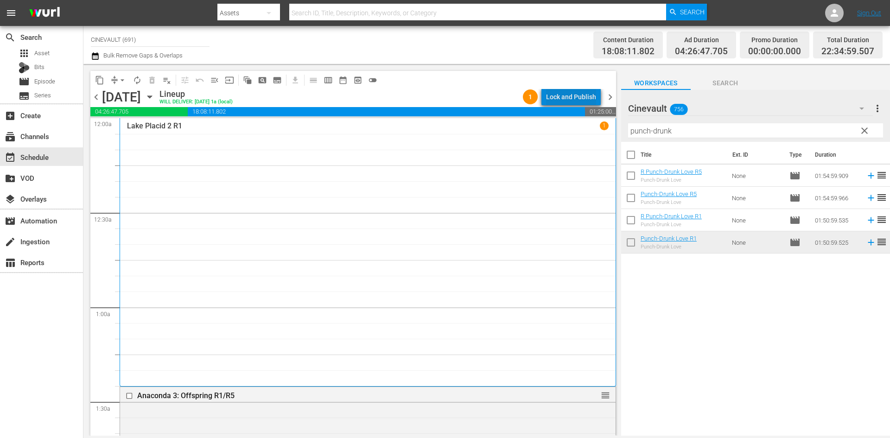
click at [581, 101] on div "Lock and Publish" at bounding box center [571, 97] width 50 height 17
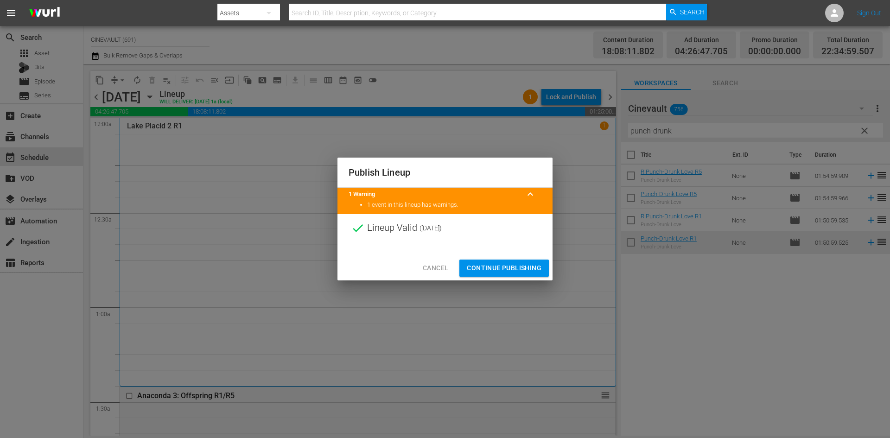
click at [500, 269] on span "Continue Publishing" at bounding box center [504, 268] width 75 height 12
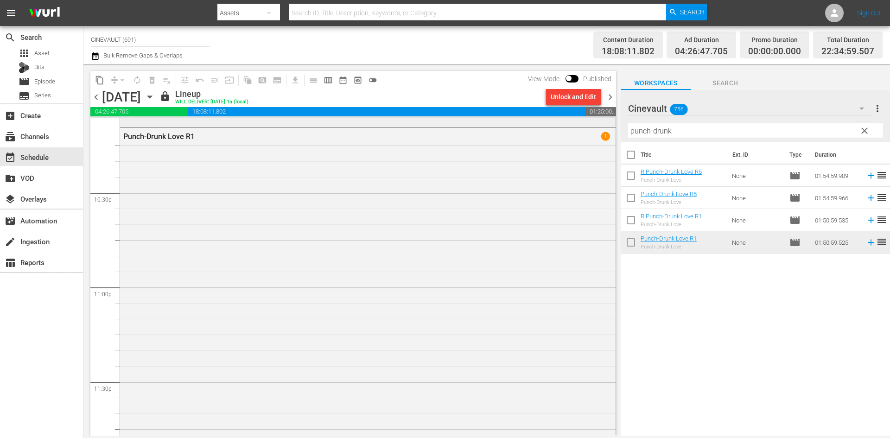
scroll to position [4131, 0]
